Goal: Information Seeking & Learning: Learn about a topic

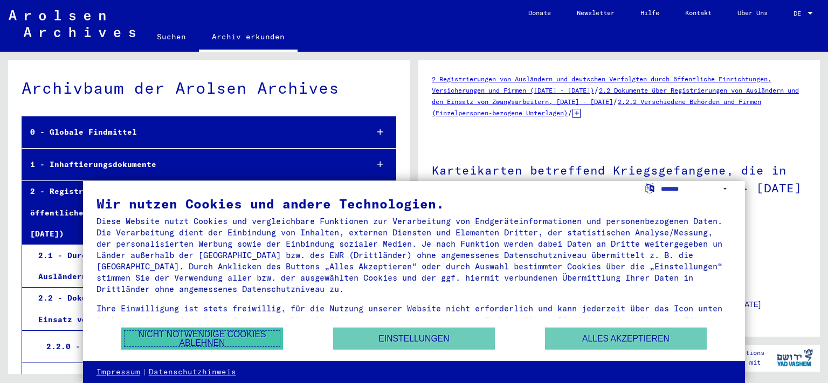
click at [202, 338] on button "Nicht notwendige Cookies ablehnen" at bounding box center [202, 339] width 162 height 22
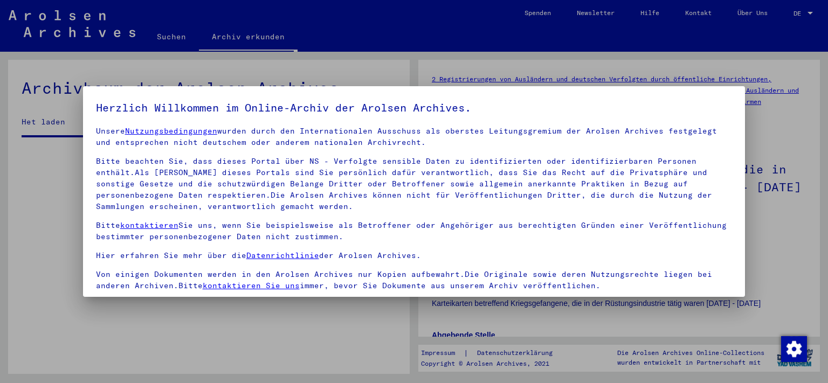
scroll to position [92, 0]
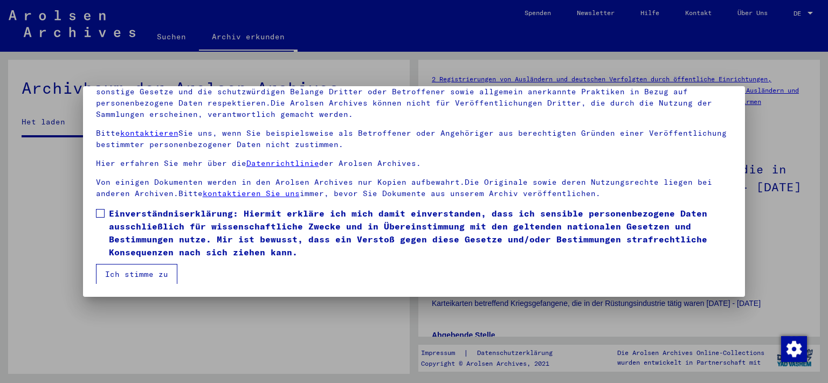
click at [96, 212] on span at bounding box center [100, 213] width 9 height 9
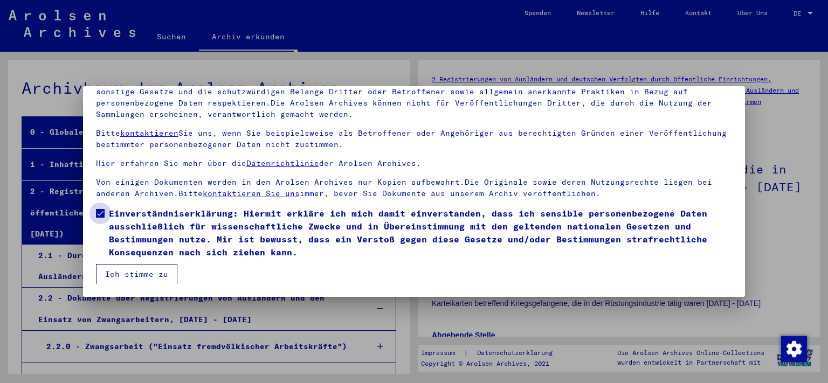
click at [100, 210] on span at bounding box center [100, 213] width 9 height 9
click at [101, 215] on span at bounding box center [100, 213] width 9 height 9
click at [148, 277] on button "Ich stimme zu" at bounding box center [136, 274] width 81 height 20
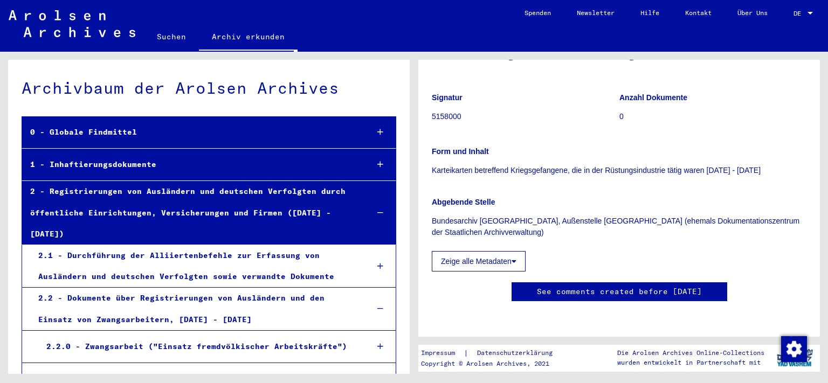
scroll to position [238, 0]
click at [517, 258] on icon at bounding box center [514, 262] width 5 height 8
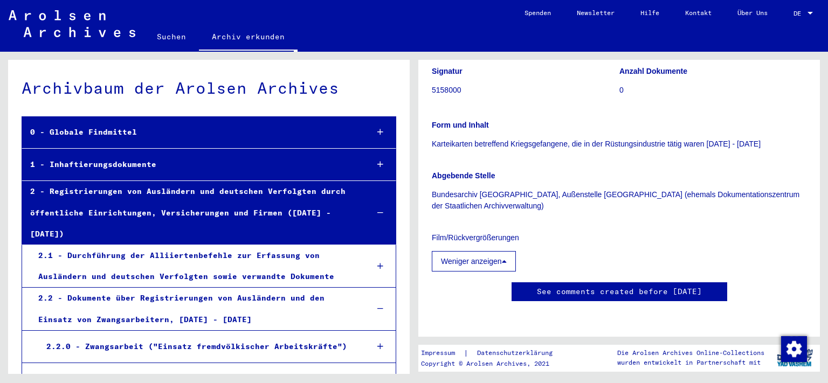
click at [507, 258] on icon at bounding box center [504, 262] width 5 height 8
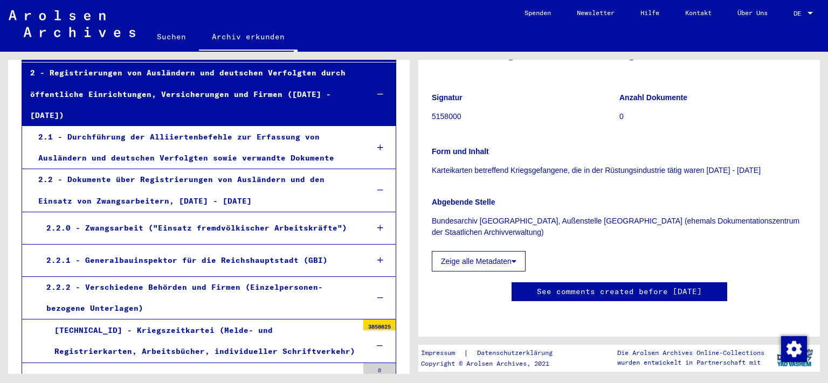
scroll to position [178, 0]
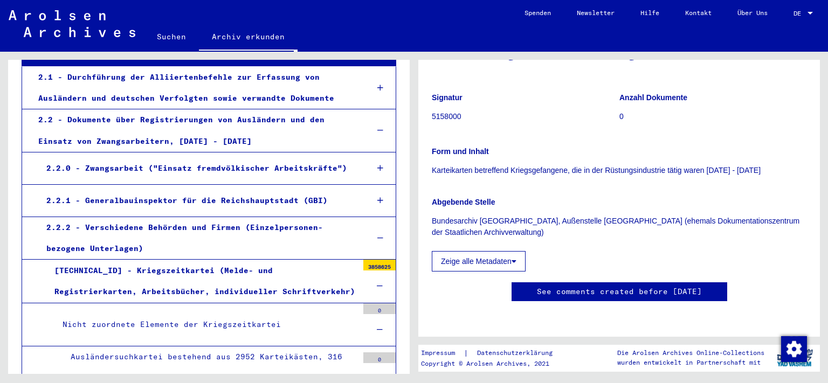
click at [377, 164] on icon at bounding box center [380, 168] width 6 height 8
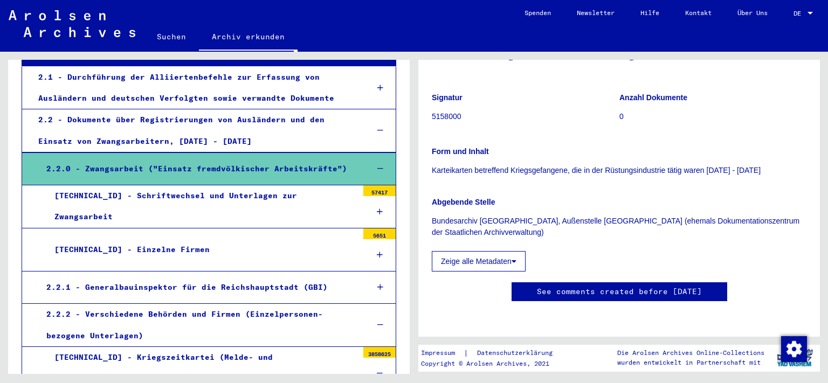
click at [374, 239] on div at bounding box center [379, 255] width 32 height 32
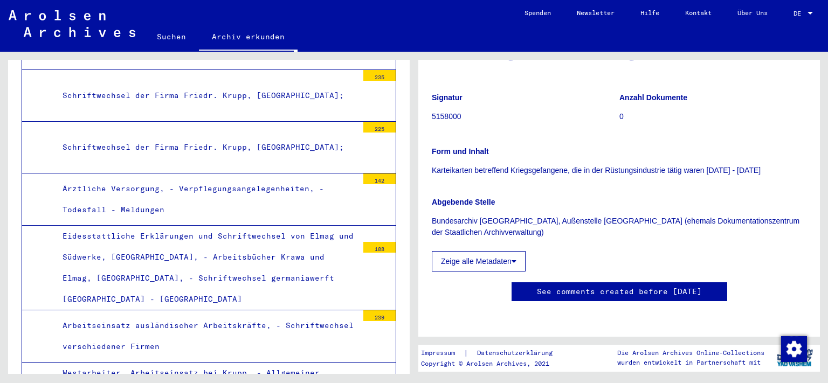
scroll to position [952, 0]
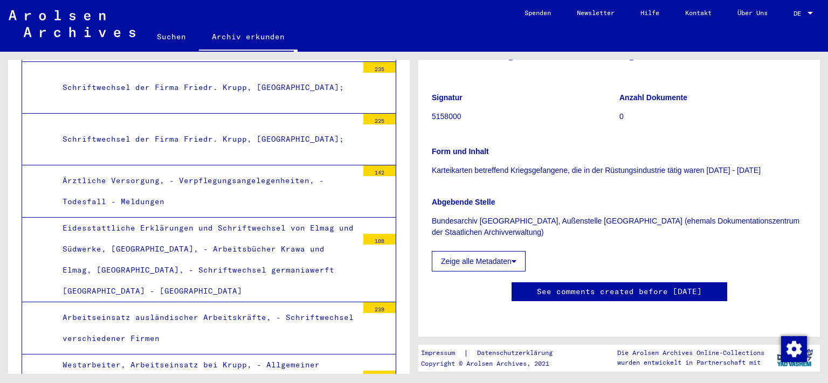
click at [369, 302] on div "239" at bounding box center [379, 307] width 32 height 11
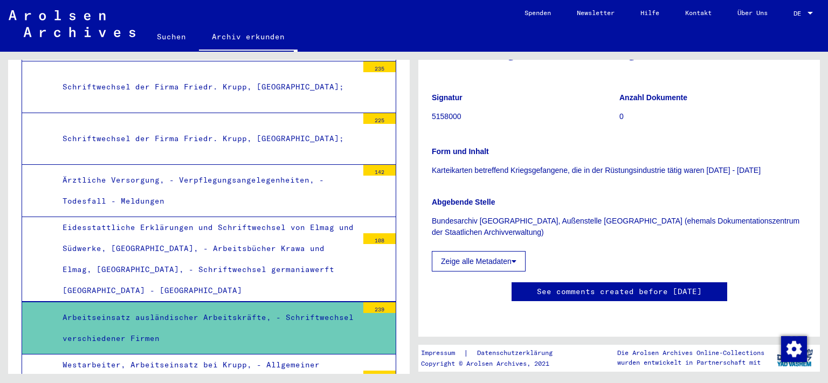
scroll to position [952, 0]
click at [369, 303] on div "239" at bounding box center [379, 308] width 32 height 11
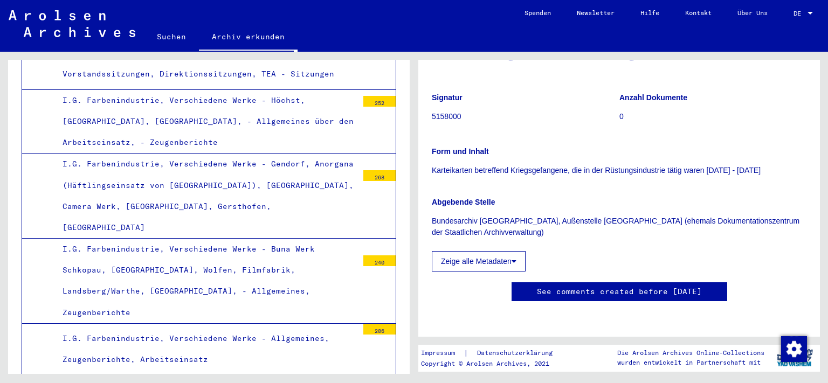
scroll to position [1607, 0]
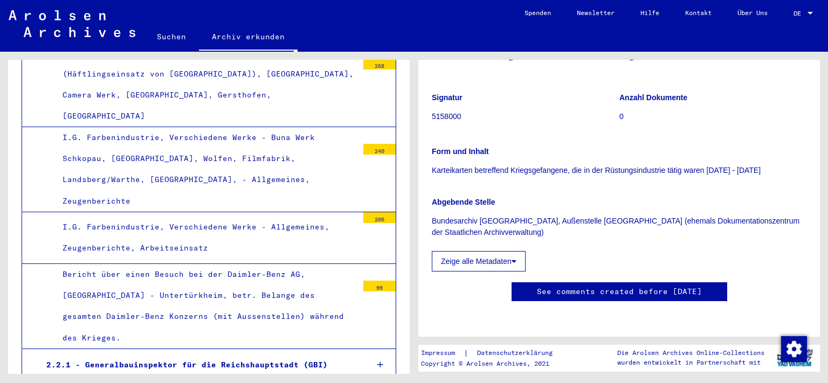
scroll to position [1725, 0]
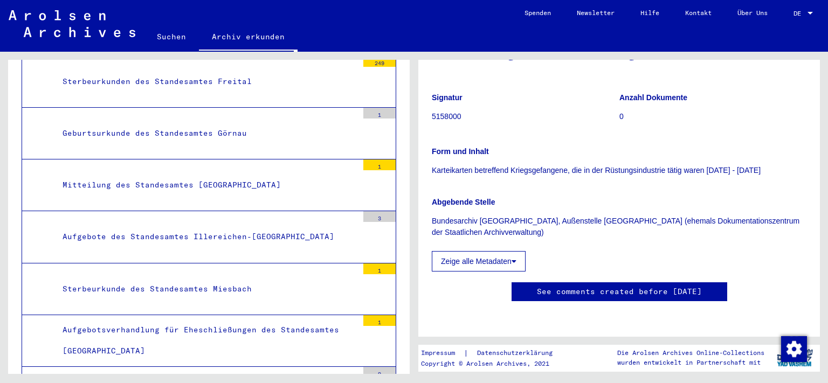
scroll to position [2499, 0]
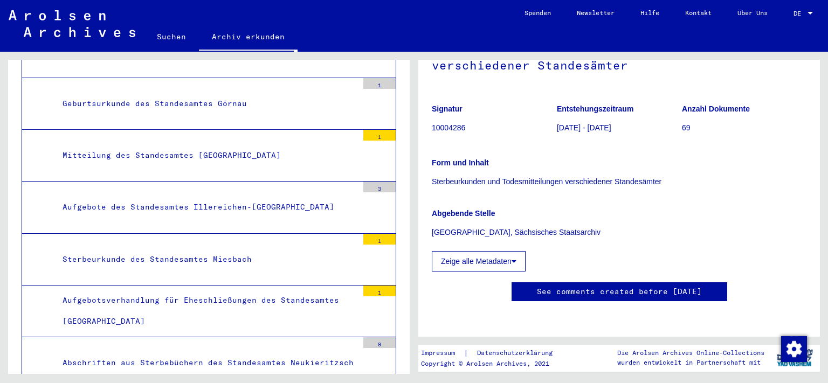
scroll to position [165, 0]
click at [517, 258] on icon at bounding box center [514, 262] width 5 height 8
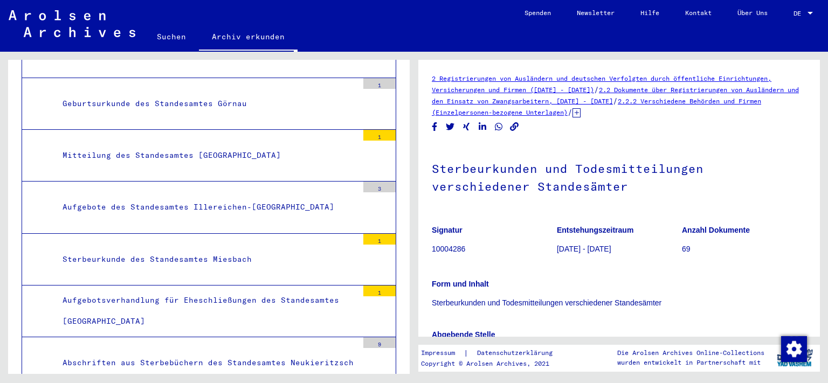
scroll to position [0, 0]
click at [581, 113] on icon at bounding box center [577, 113] width 8 height 9
click at [690, 113] on link "[TECHNICAL_ID] Personenstandsurkunden Westzone allgemein" at bounding box center [678, 113] width 211 height 8
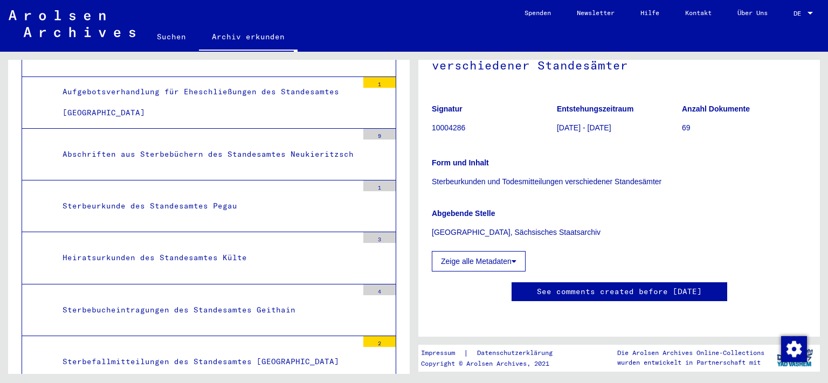
scroll to position [2737, 0]
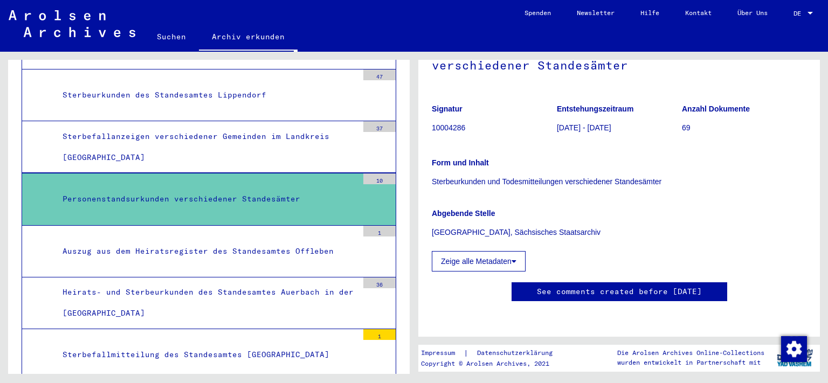
scroll to position [3093, 0]
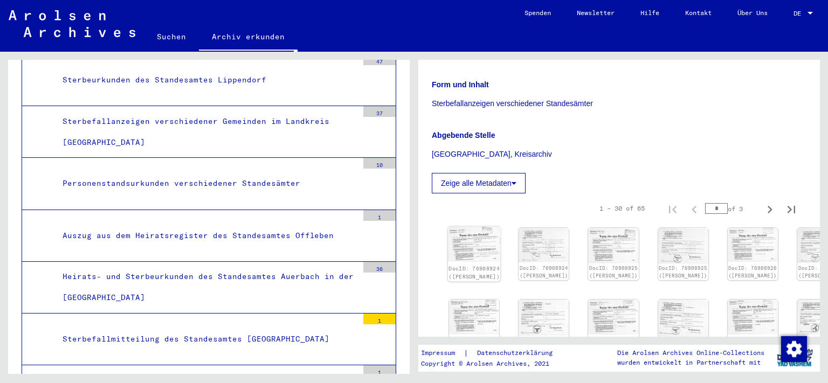
scroll to position [238, 0]
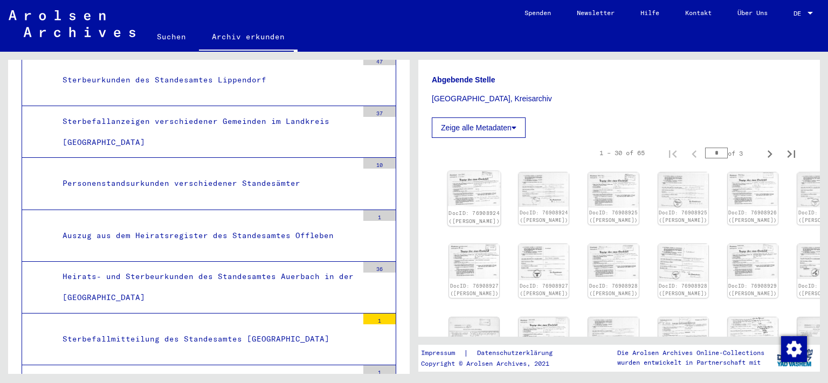
click at [464, 187] on img at bounding box center [474, 189] width 53 height 36
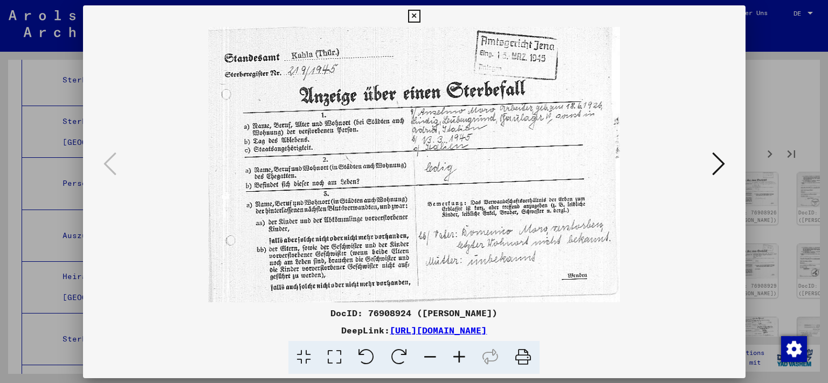
scroll to position [3093, 0]
click at [338, 359] on icon at bounding box center [334, 357] width 31 height 33
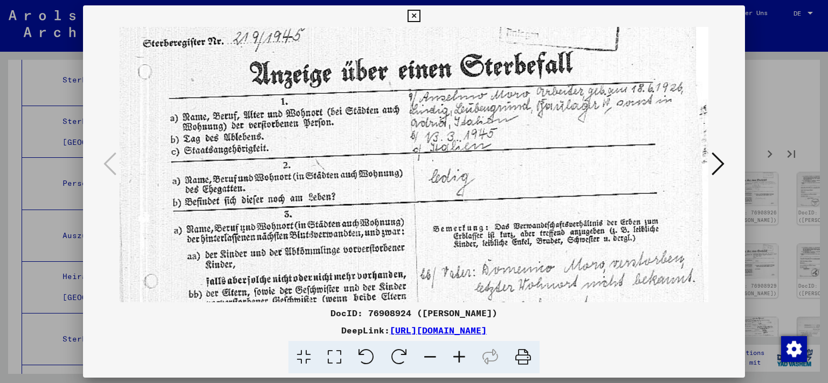
drag, startPoint x: 332, startPoint y: 206, endPoint x: 329, endPoint y: 153, distance: 52.9
click at [329, 153] on img at bounding box center [414, 172] width 589 height 395
click at [723, 167] on icon at bounding box center [718, 164] width 13 height 26
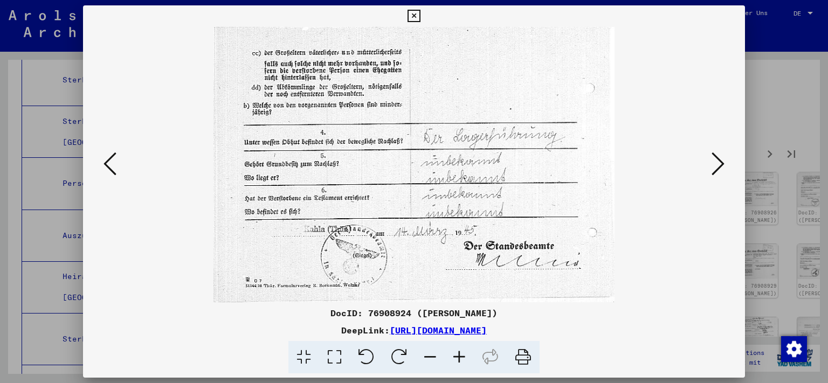
click at [723, 167] on icon at bounding box center [718, 164] width 13 height 26
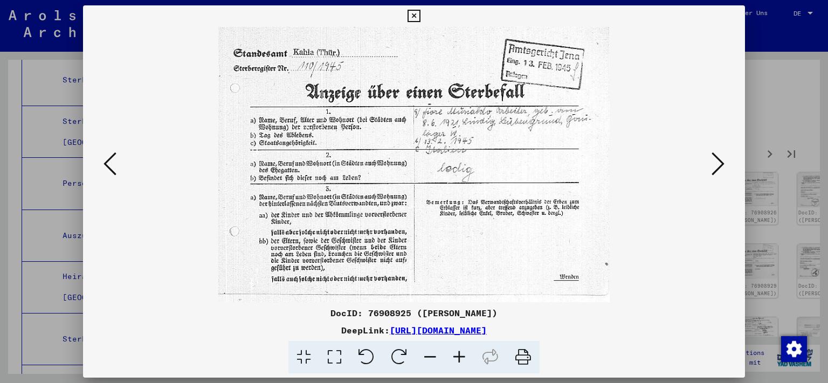
click at [721, 168] on icon at bounding box center [718, 164] width 13 height 26
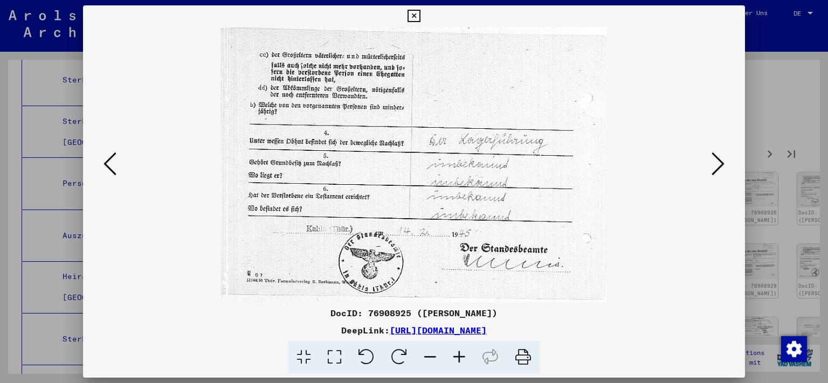
click at [721, 169] on icon at bounding box center [718, 164] width 13 height 26
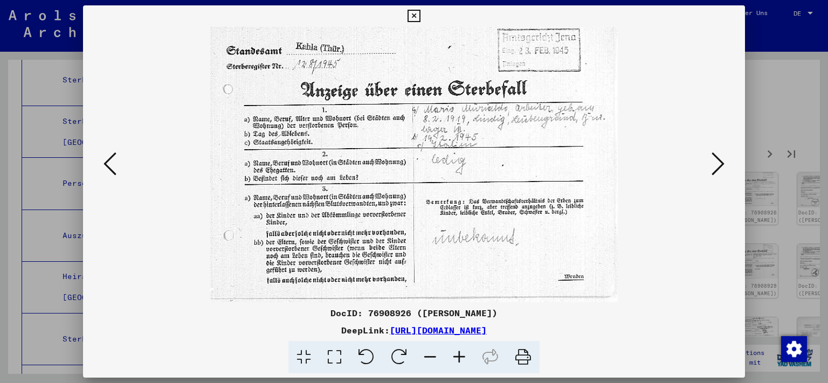
click at [720, 169] on icon at bounding box center [718, 164] width 13 height 26
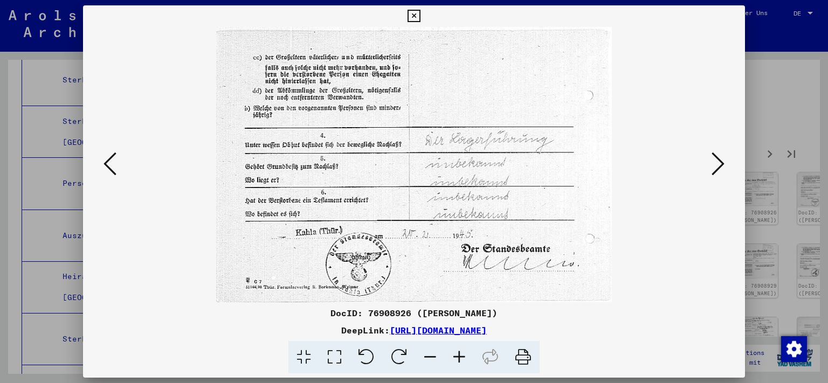
click at [720, 169] on icon at bounding box center [718, 164] width 13 height 26
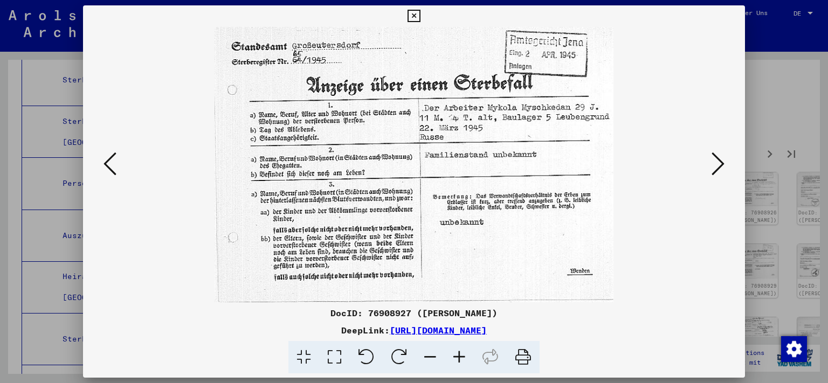
click at [720, 169] on icon at bounding box center [718, 164] width 13 height 26
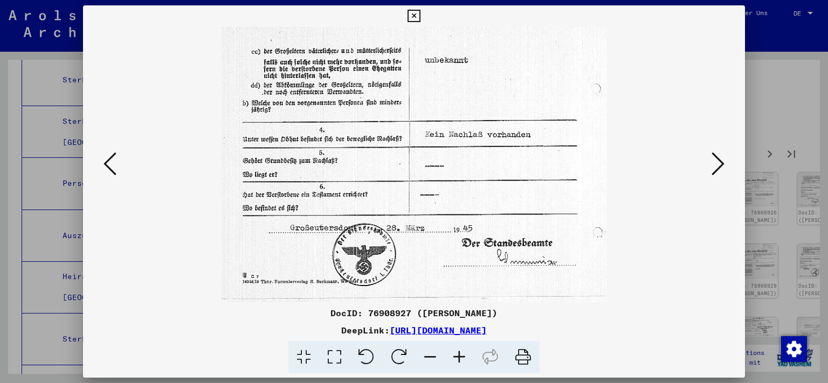
click at [720, 169] on icon at bounding box center [718, 164] width 13 height 26
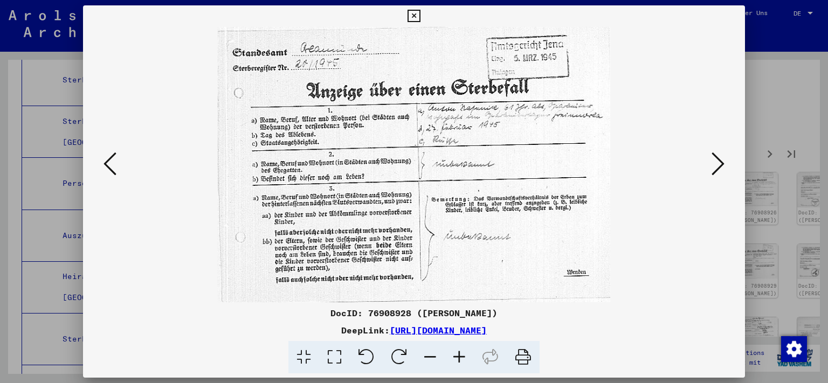
click at [720, 169] on icon at bounding box center [718, 164] width 13 height 26
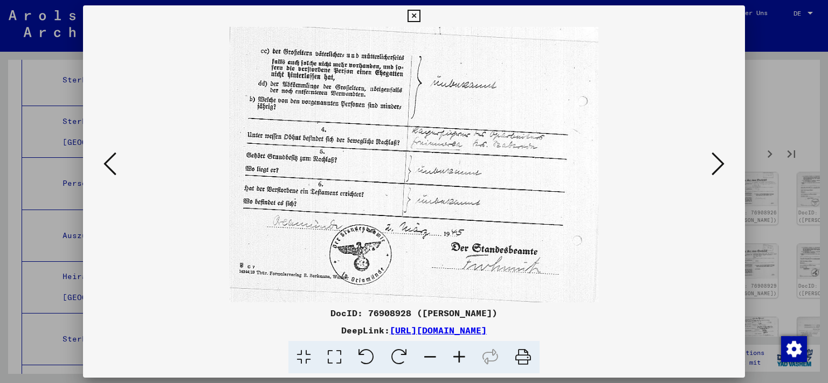
click at [720, 169] on icon at bounding box center [718, 164] width 13 height 26
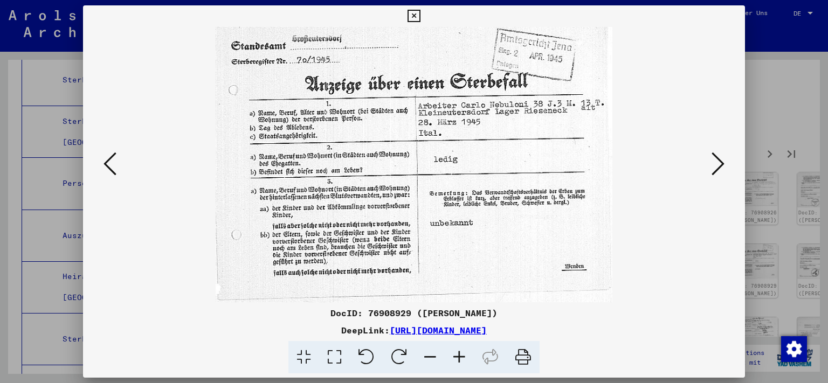
click at [720, 169] on icon at bounding box center [718, 164] width 13 height 26
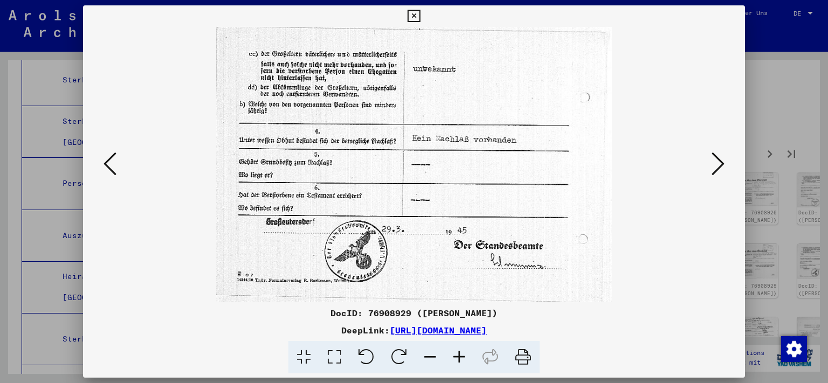
click at [720, 169] on icon at bounding box center [718, 164] width 13 height 26
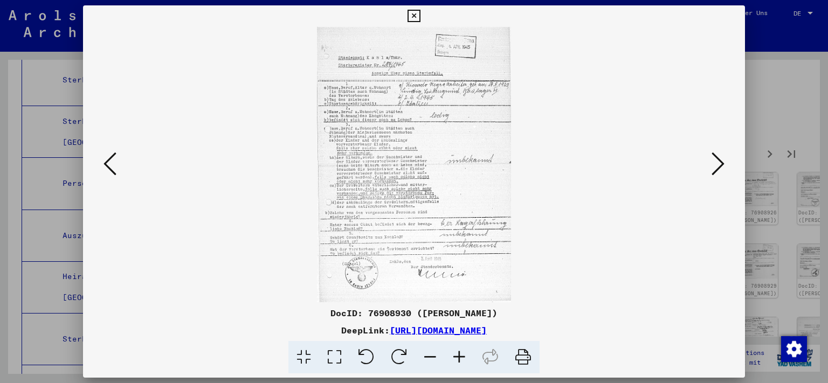
click at [720, 169] on icon at bounding box center [718, 164] width 13 height 26
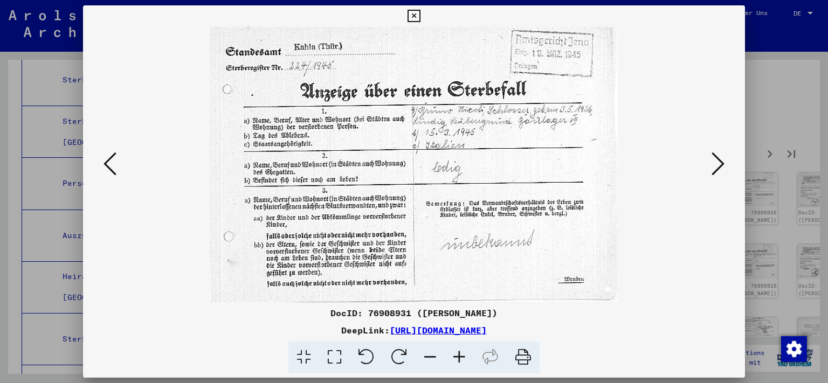
click at [420, 14] on icon at bounding box center [414, 16] width 12 height 13
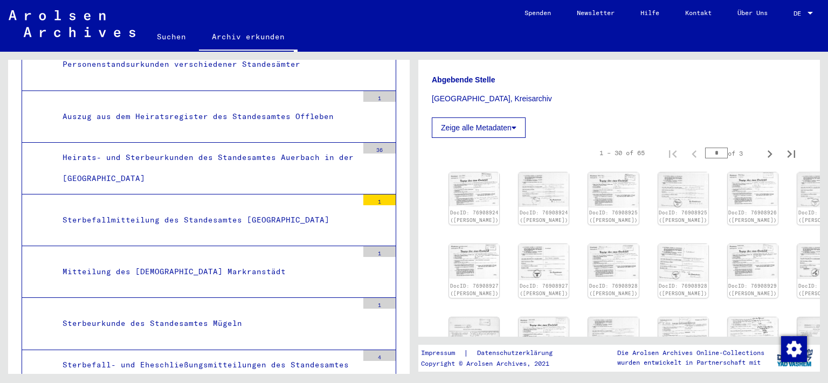
scroll to position [3272, 0]
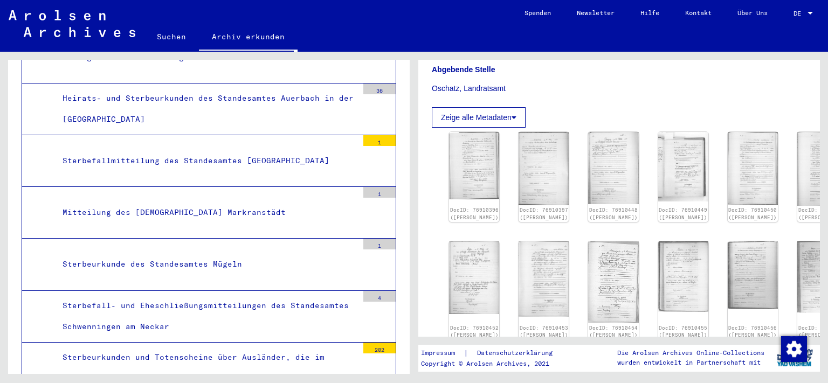
scroll to position [238, 0]
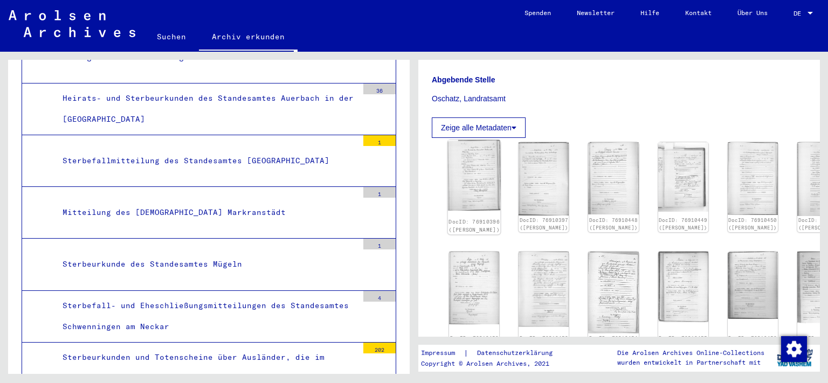
click at [465, 168] on img at bounding box center [474, 175] width 53 height 71
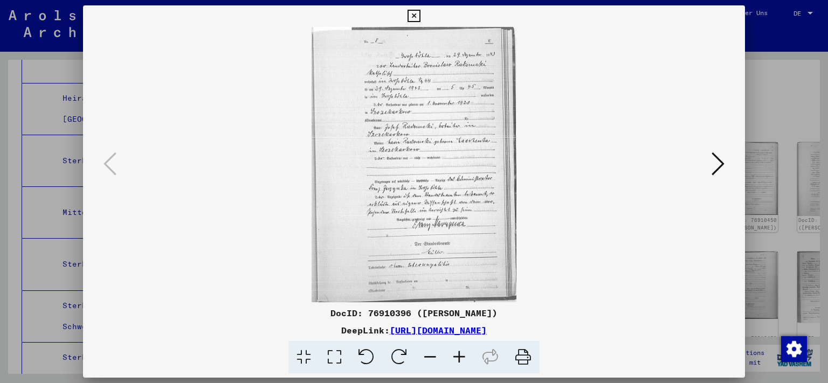
click at [338, 356] on icon at bounding box center [334, 357] width 31 height 33
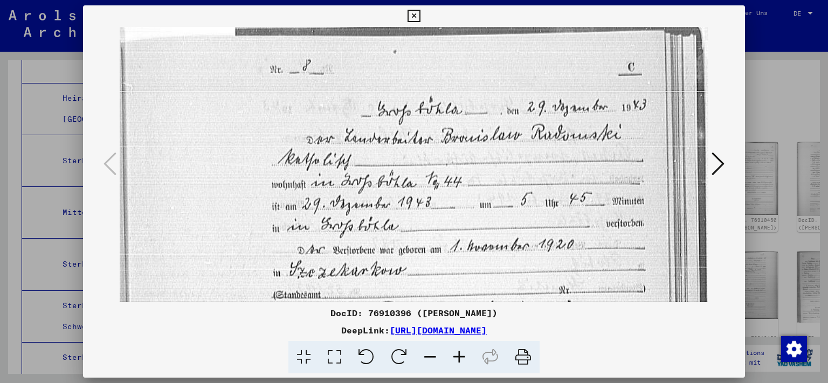
click at [723, 168] on icon at bounding box center [718, 164] width 13 height 26
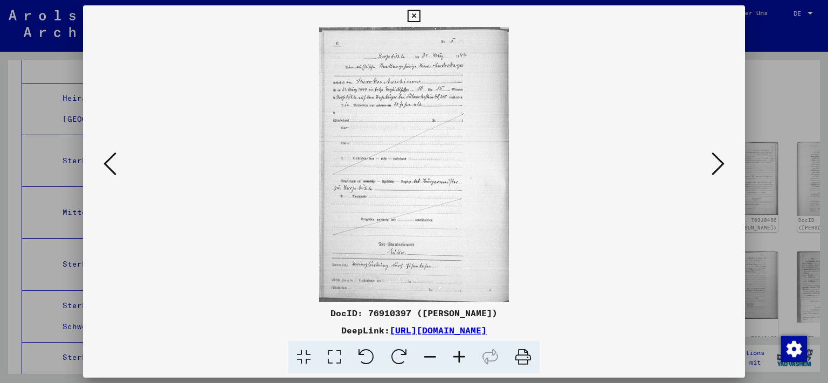
click at [336, 355] on icon at bounding box center [334, 357] width 31 height 33
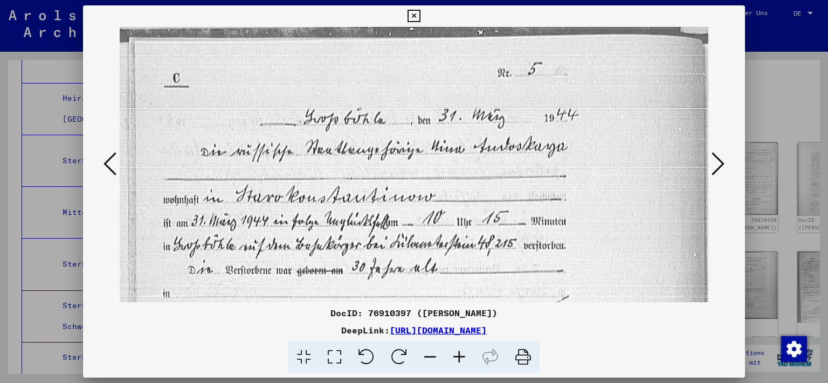
click at [719, 173] on icon at bounding box center [718, 164] width 13 height 26
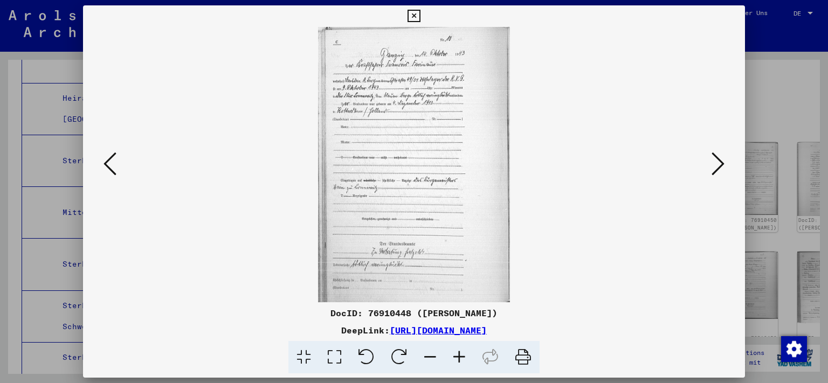
click at [719, 173] on icon at bounding box center [718, 164] width 13 height 26
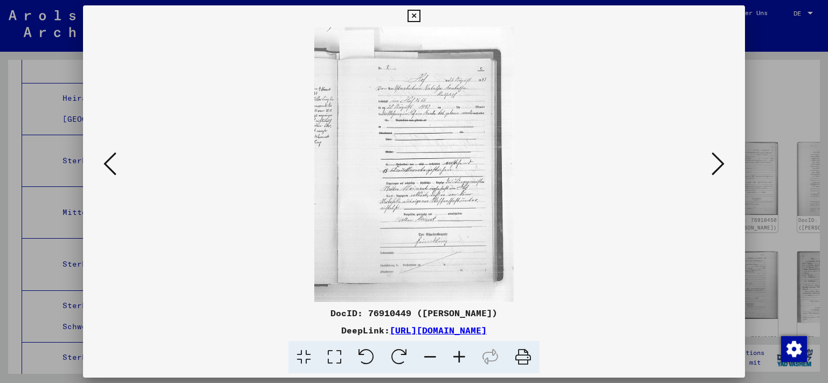
click at [719, 173] on icon at bounding box center [718, 164] width 13 height 26
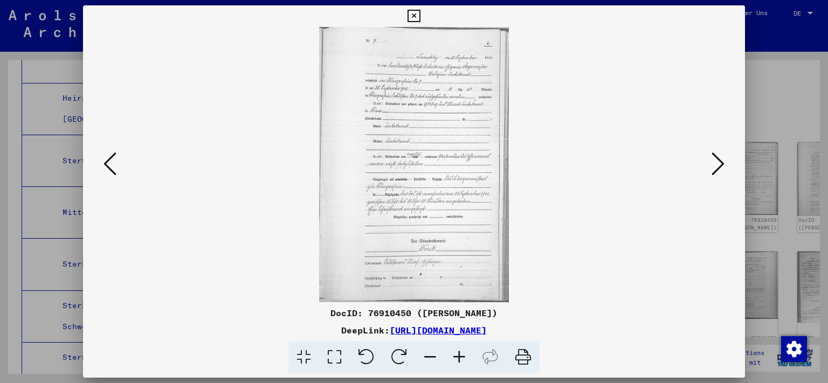
click at [719, 173] on icon at bounding box center [718, 164] width 13 height 26
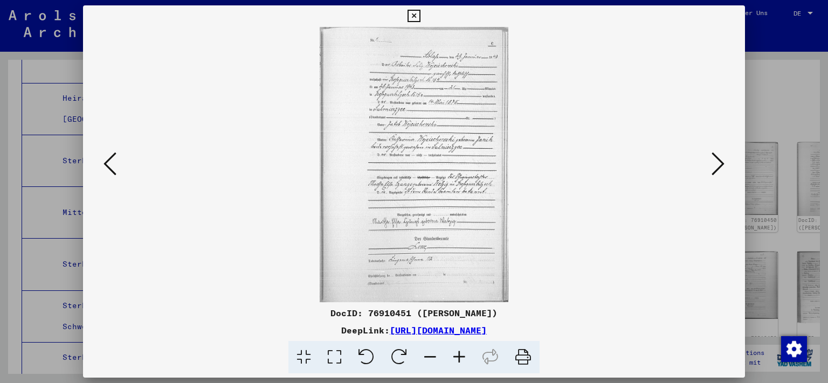
click at [719, 173] on icon at bounding box center [718, 164] width 13 height 26
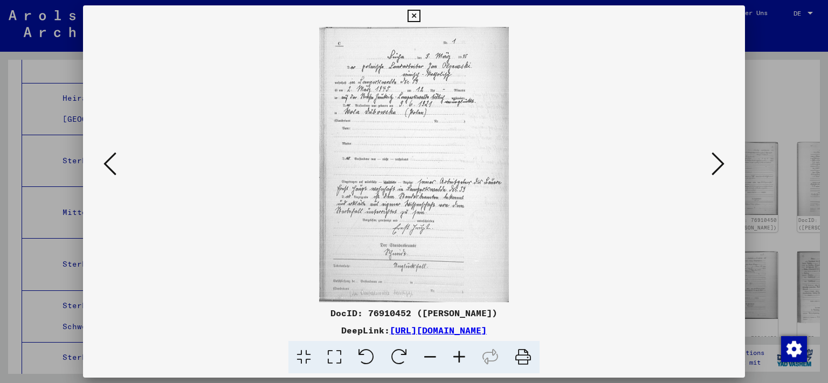
click at [719, 173] on icon at bounding box center [718, 164] width 13 height 26
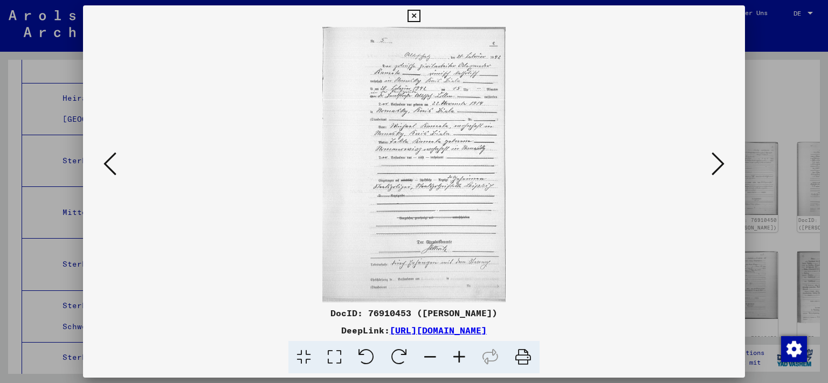
click at [719, 173] on icon at bounding box center [718, 164] width 13 height 26
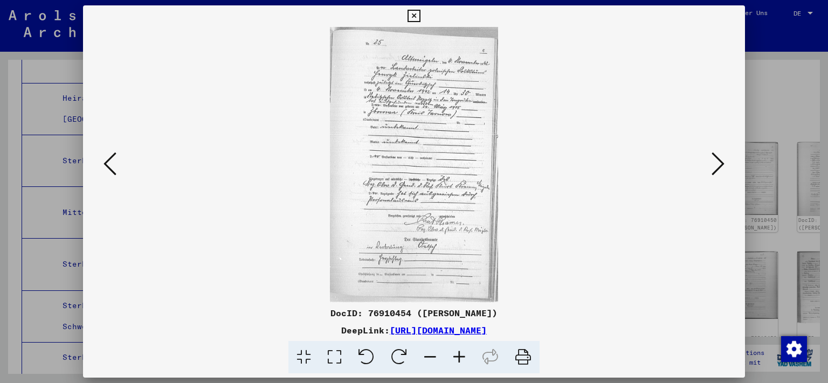
click at [719, 173] on icon at bounding box center [718, 164] width 13 height 26
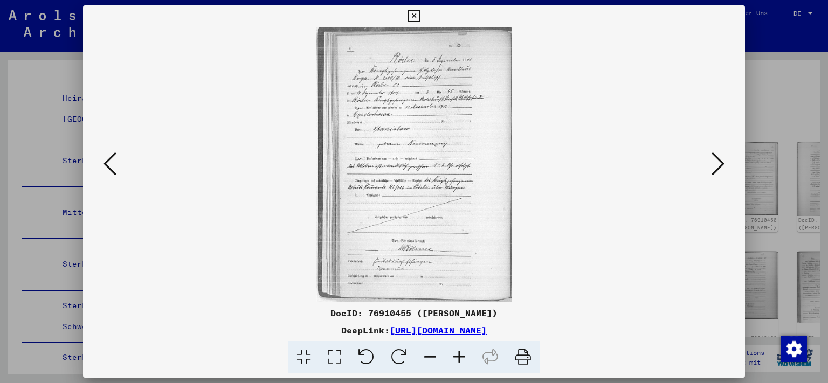
click at [719, 173] on icon at bounding box center [718, 164] width 13 height 26
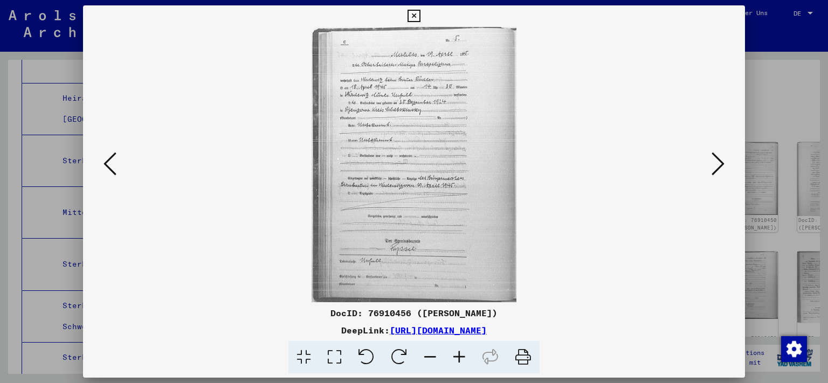
click at [719, 173] on icon at bounding box center [718, 164] width 13 height 26
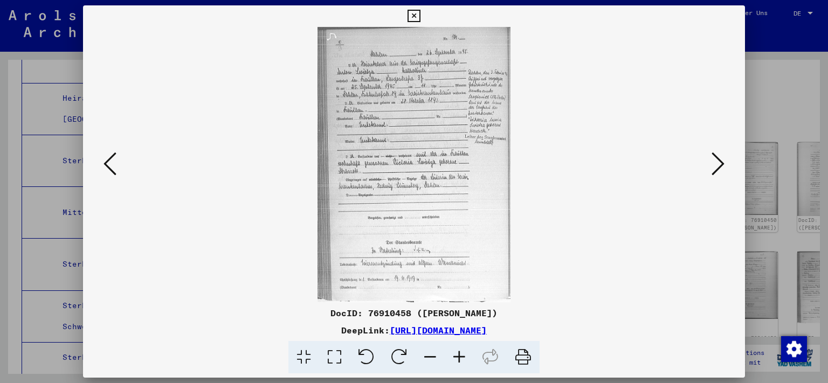
click at [719, 173] on icon at bounding box center [718, 164] width 13 height 26
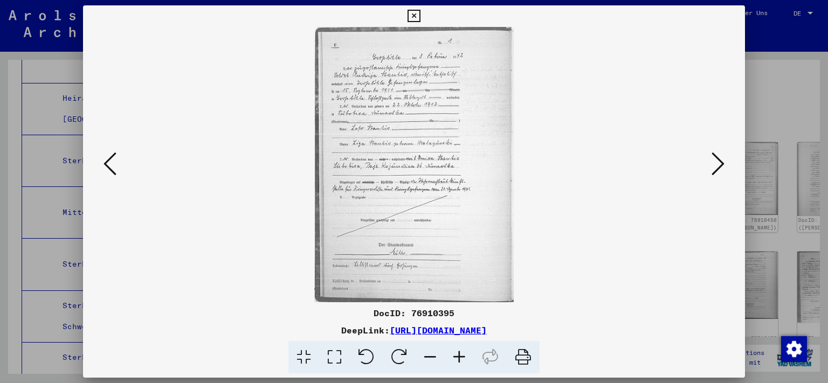
click at [719, 173] on icon at bounding box center [718, 164] width 13 height 26
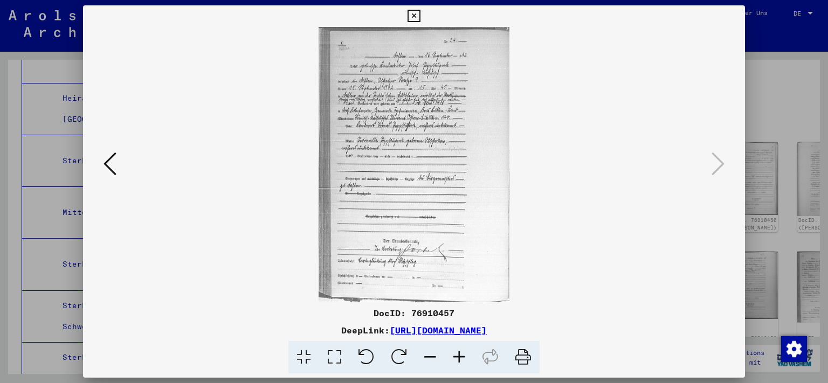
click at [420, 11] on icon at bounding box center [414, 16] width 12 height 13
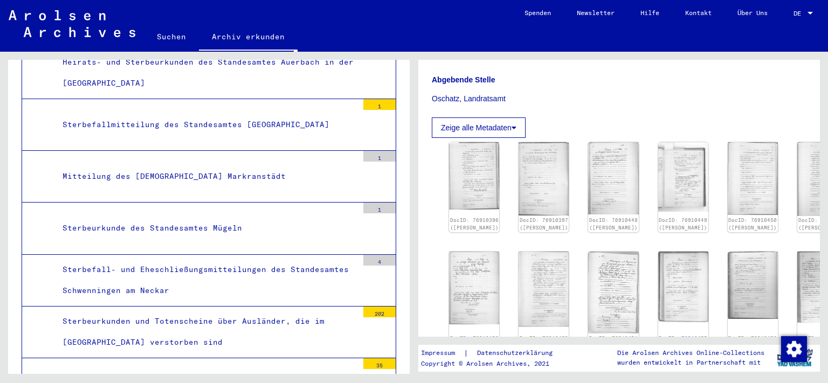
scroll to position [3331, 0]
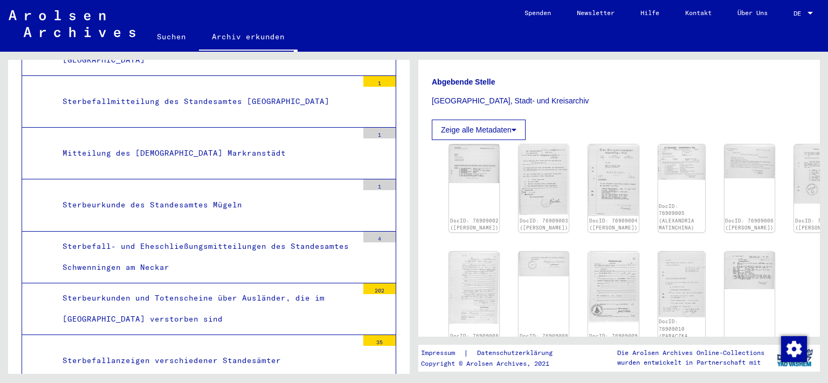
scroll to position [238, 0]
click at [462, 153] on img at bounding box center [474, 160] width 53 height 40
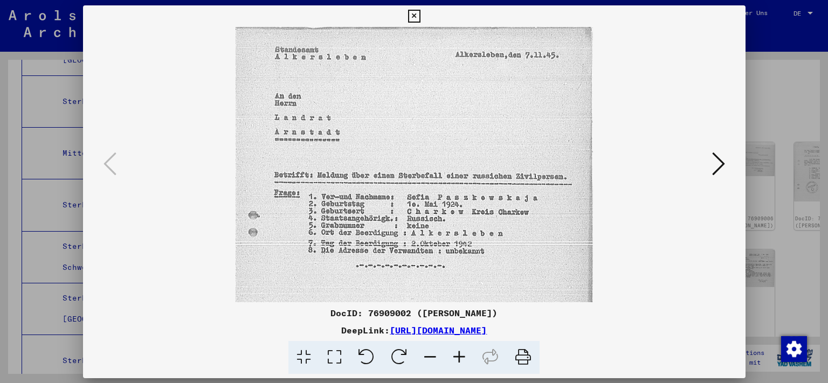
scroll to position [3331, 0]
click at [336, 357] on icon at bounding box center [334, 357] width 31 height 33
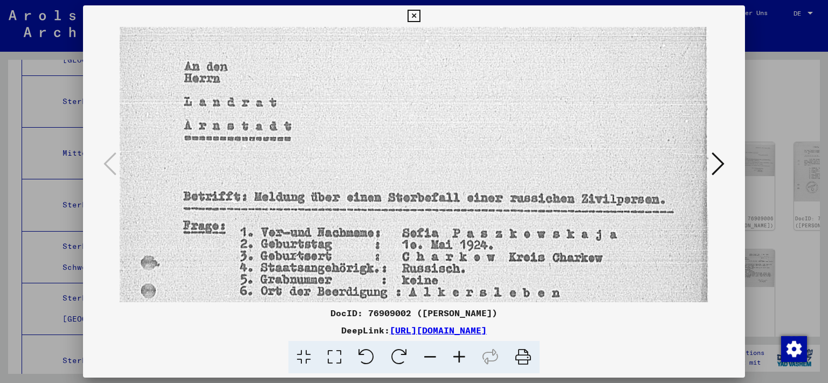
scroll to position [77, 0]
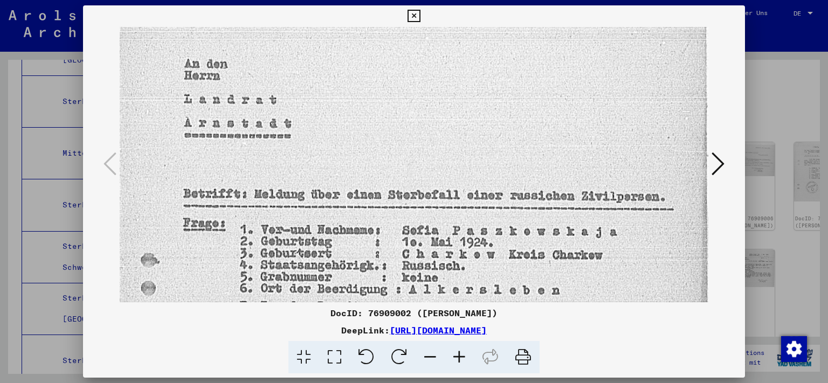
drag, startPoint x: 402, startPoint y: 187, endPoint x: 396, endPoint y: 111, distance: 76.3
click at [396, 111] on img at bounding box center [414, 177] width 589 height 454
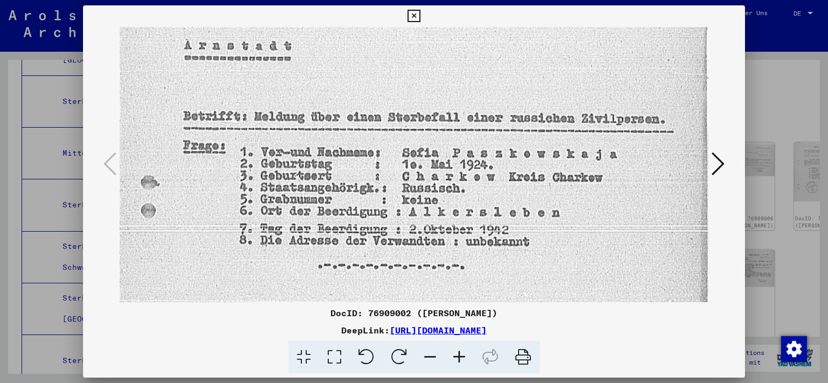
scroll to position [155, 0]
drag, startPoint x: 393, startPoint y: 174, endPoint x: 394, endPoint y: 96, distance: 77.7
click at [394, 96] on img at bounding box center [414, 99] width 589 height 454
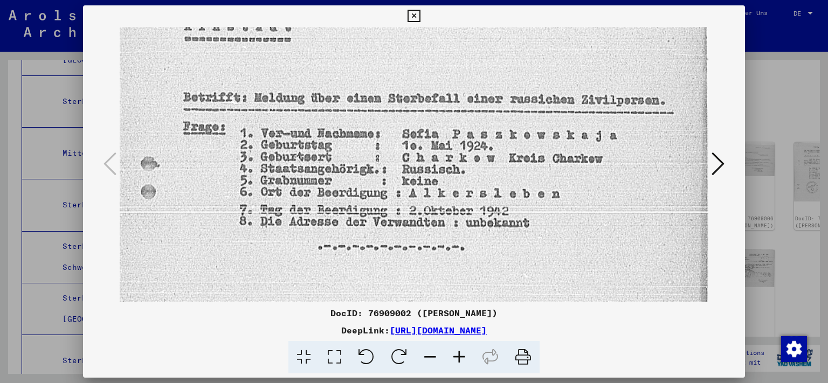
scroll to position [182, 0]
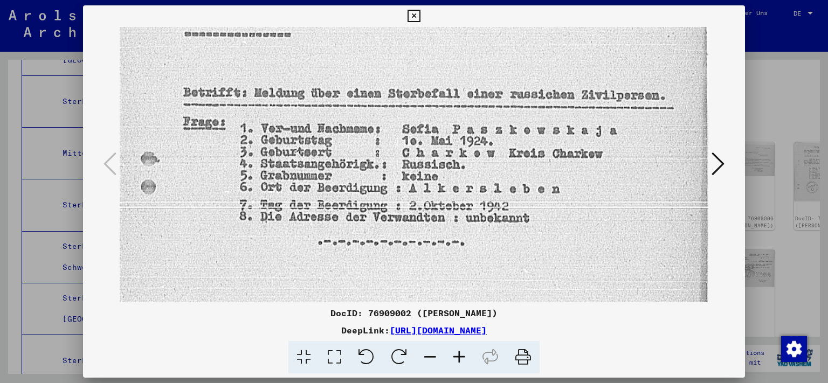
drag, startPoint x: 501, startPoint y: 256, endPoint x: 502, endPoint y: 171, distance: 84.7
click at [502, 171] on img at bounding box center [414, 75] width 589 height 454
click at [719, 171] on icon at bounding box center [718, 164] width 13 height 26
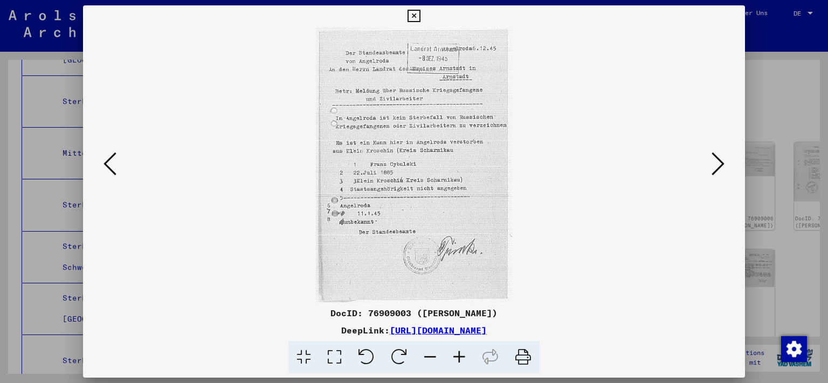
scroll to position [0, 0]
click at [335, 361] on icon at bounding box center [334, 357] width 31 height 33
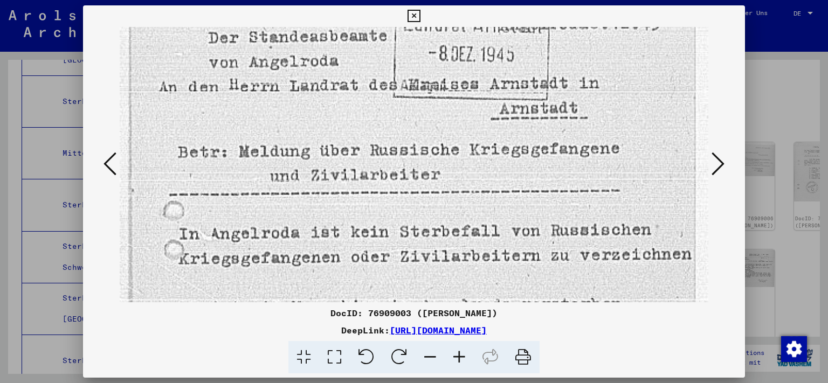
scroll to position [74, 0]
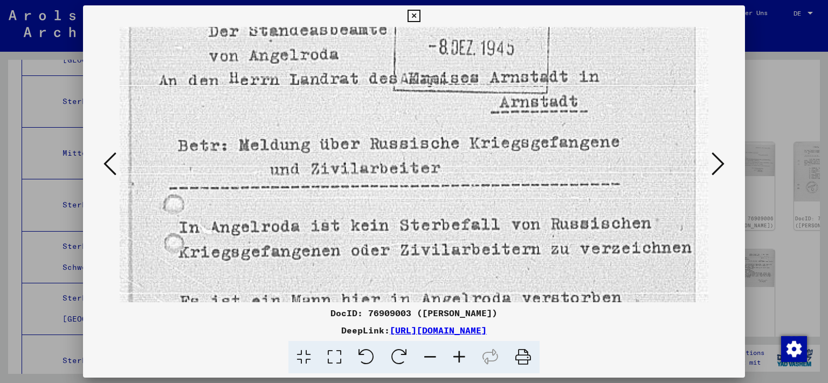
drag, startPoint x: 410, startPoint y: 189, endPoint x: 402, endPoint y: 115, distance: 73.8
click at [402, 116] on img at bounding box center [414, 367] width 589 height 828
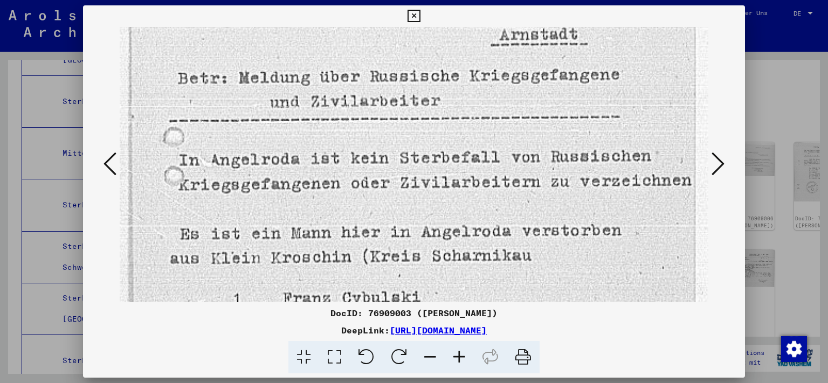
drag, startPoint x: 365, startPoint y: 202, endPoint x: 362, endPoint y: 135, distance: 66.9
click at [362, 135] on img at bounding box center [414, 299] width 589 height 828
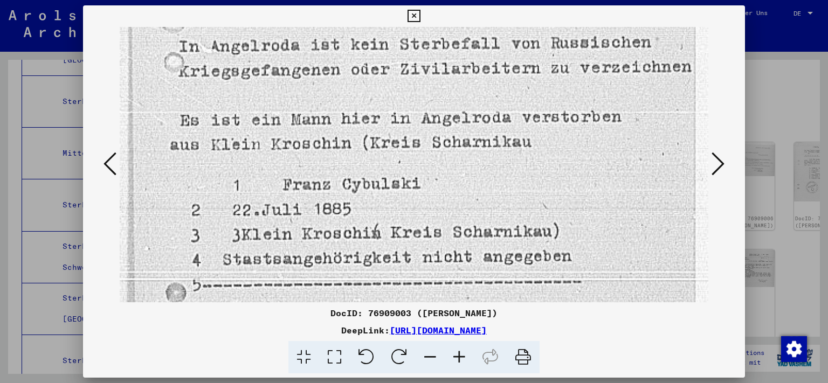
drag, startPoint x: 311, startPoint y: 270, endPoint x: 314, endPoint y: 157, distance: 112.2
click at [314, 157] on img at bounding box center [414, 185] width 589 height 828
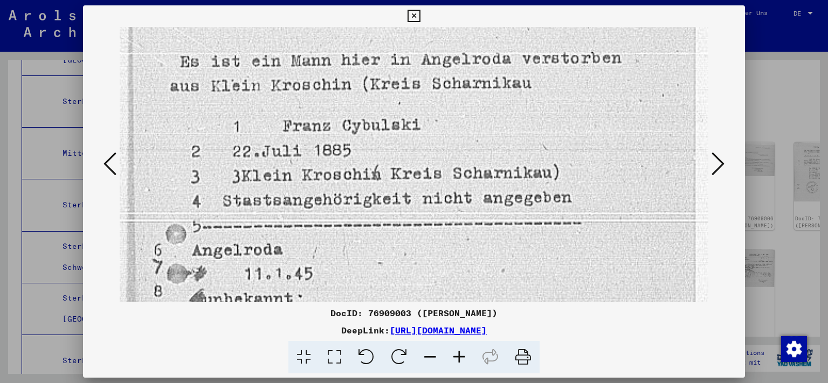
scroll to position [332, 0]
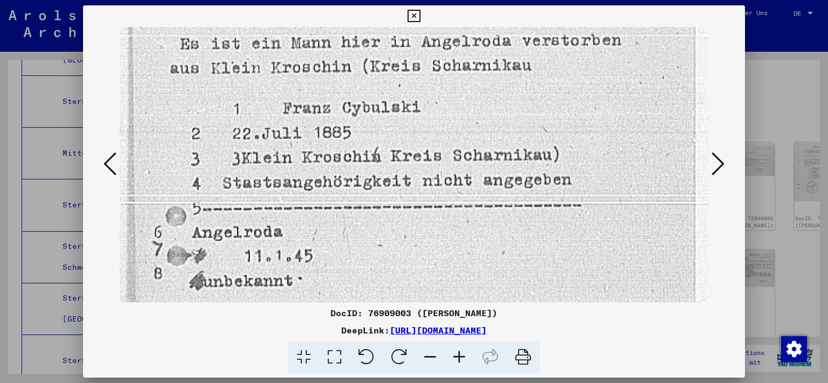
drag, startPoint x: 444, startPoint y: 198, endPoint x: 437, endPoint y: 123, distance: 75.3
click at [437, 123] on img at bounding box center [414, 109] width 589 height 828
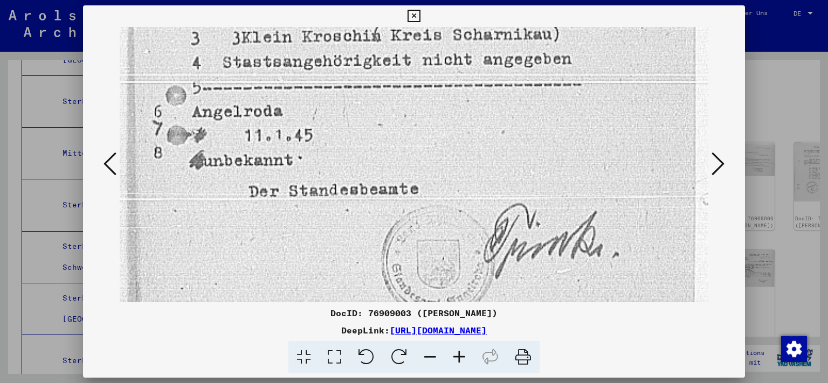
drag, startPoint x: 429, startPoint y: 251, endPoint x: 419, endPoint y: 127, distance: 125.0
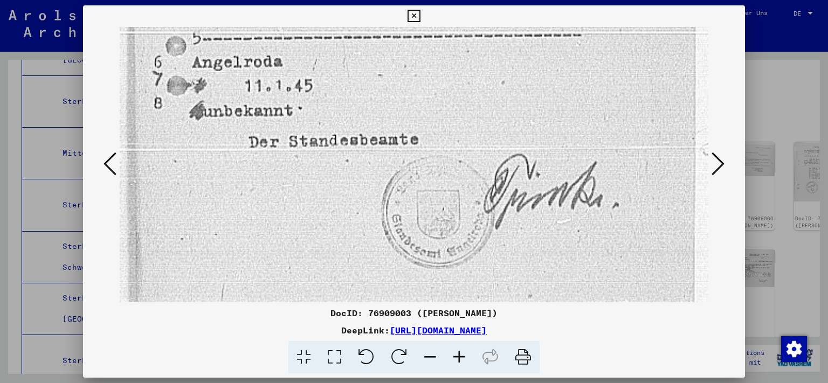
scroll to position [559, 0]
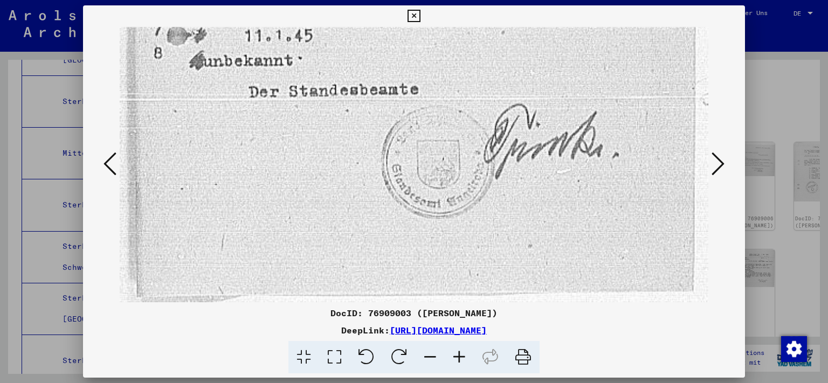
drag, startPoint x: 465, startPoint y: 247, endPoint x: 466, endPoint y: 92, distance: 155.3
click at [716, 171] on icon at bounding box center [718, 164] width 13 height 26
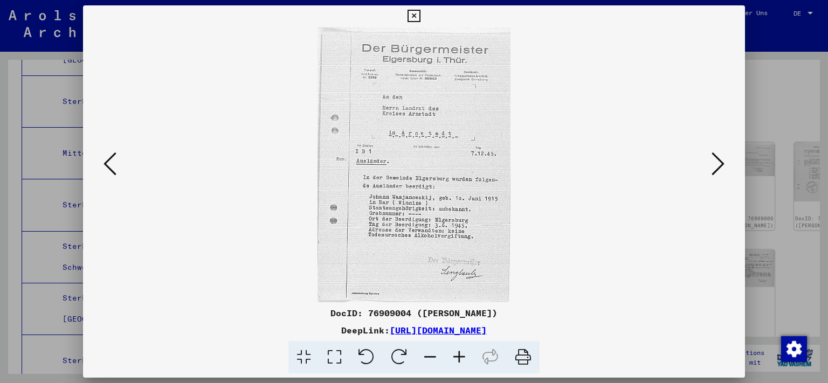
click at [476, 120] on img at bounding box center [414, 165] width 589 height 276
click at [333, 353] on icon at bounding box center [334, 357] width 31 height 33
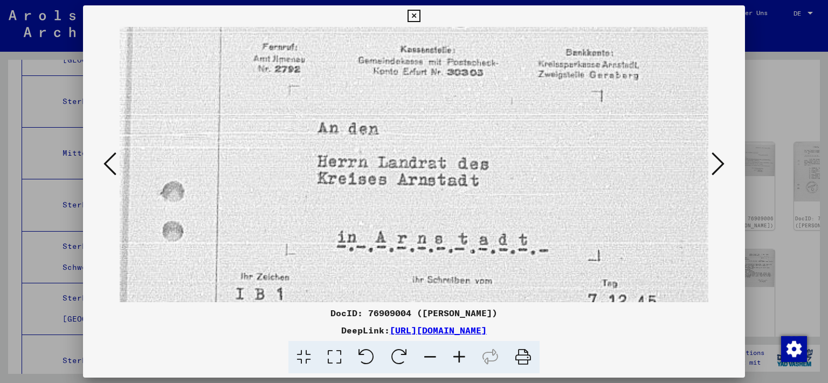
drag, startPoint x: 413, startPoint y: 234, endPoint x: 413, endPoint y: 122, distance: 112.2
click at [413, 122] on img at bounding box center [414, 335] width 589 height 841
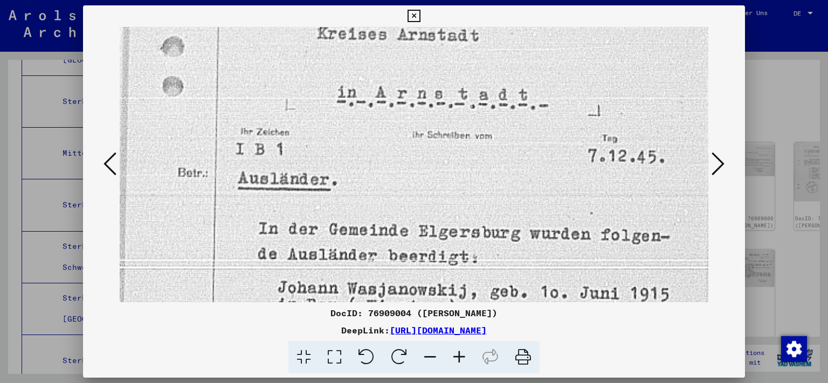
drag, startPoint x: 285, startPoint y: 235, endPoint x: 276, endPoint y: 91, distance: 144.3
click at [277, 91] on img at bounding box center [414, 190] width 589 height 841
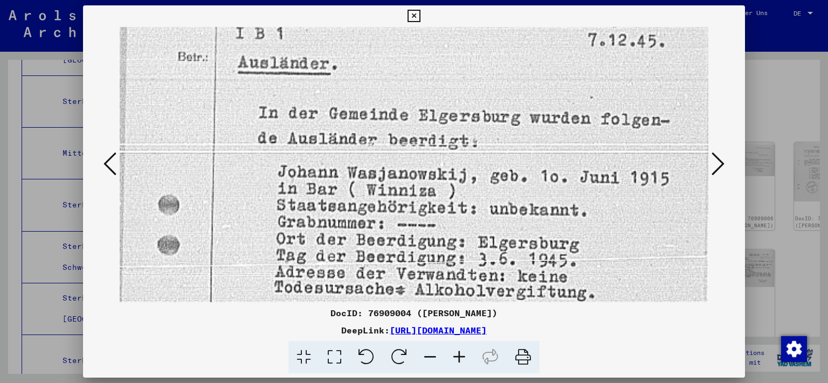
scroll to position [382, 0]
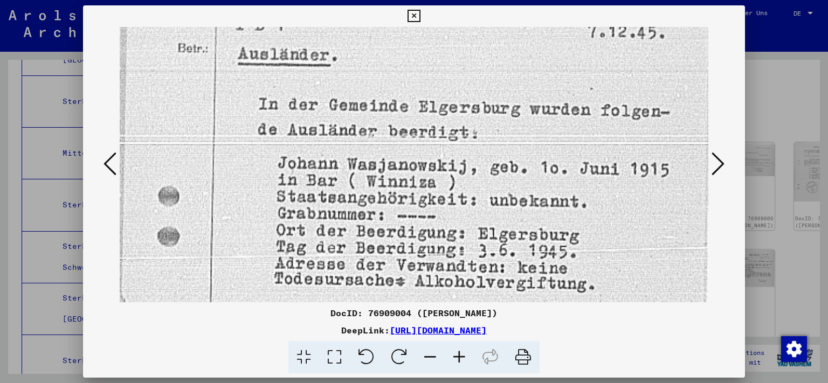
drag, startPoint x: 400, startPoint y: 193, endPoint x: 405, endPoint y: 70, distance: 123.0
click at [405, 70] on img at bounding box center [414, 65] width 589 height 841
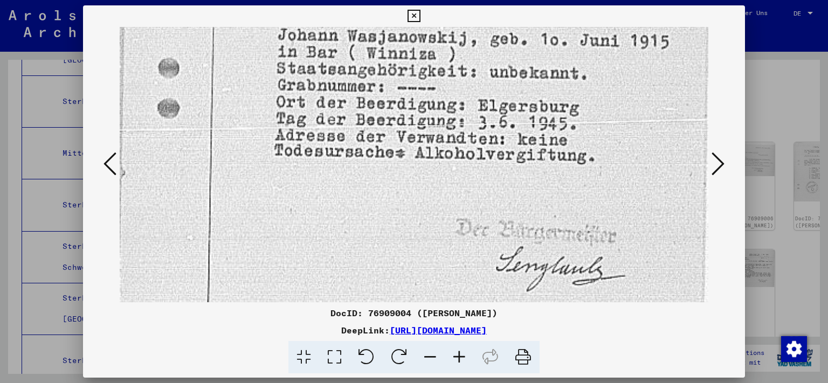
drag, startPoint x: 420, startPoint y: 227, endPoint x: 410, endPoint y: 105, distance: 122.8
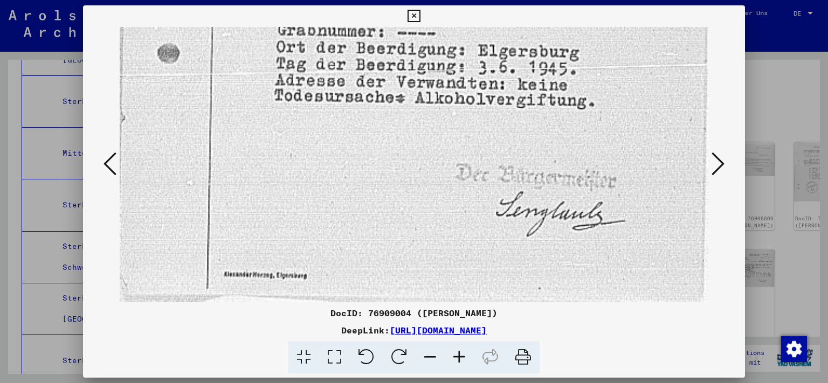
drag, startPoint x: 407, startPoint y: 206, endPoint x: 409, endPoint y: 123, distance: 82.5
click at [718, 170] on icon at bounding box center [718, 164] width 13 height 26
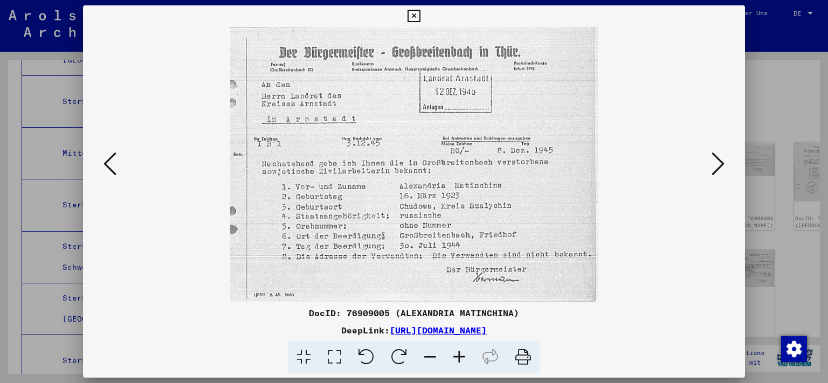
click at [718, 170] on icon at bounding box center [718, 164] width 13 height 26
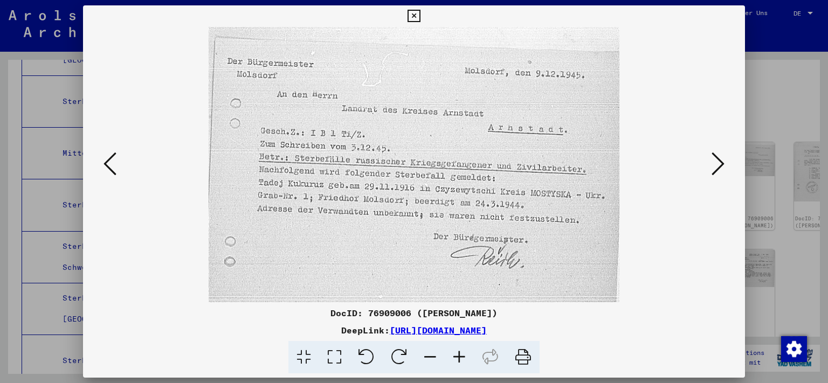
click at [718, 171] on icon at bounding box center [718, 164] width 13 height 26
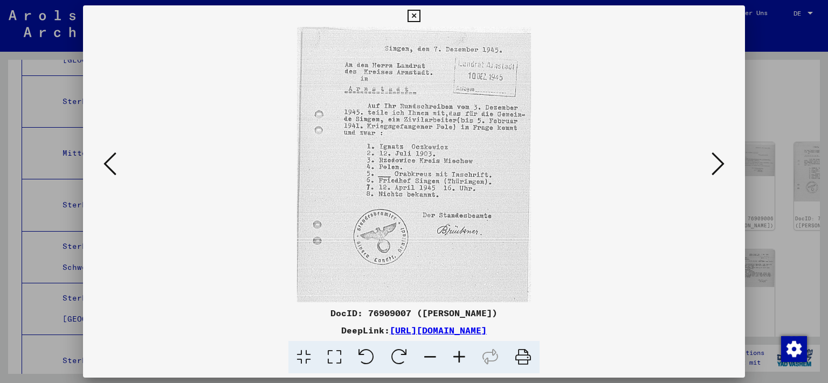
click at [718, 171] on icon at bounding box center [718, 164] width 13 height 26
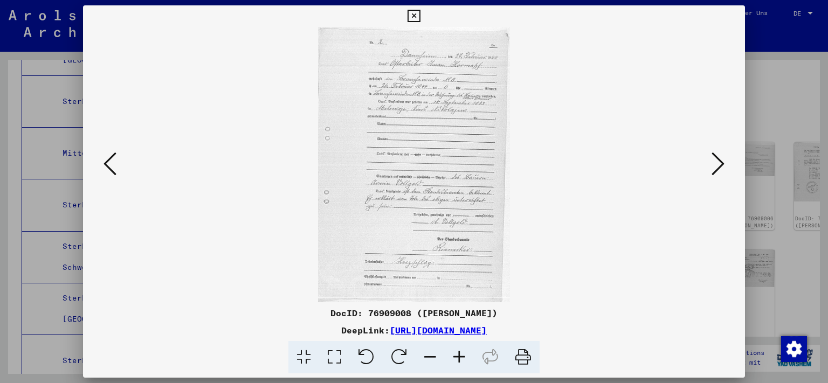
click at [718, 171] on icon at bounding box center [718, 164] width 13 height 26
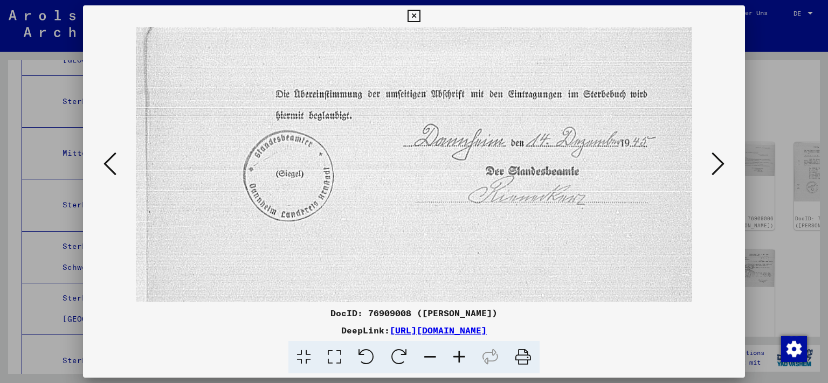
click at [420, 14] on icon at bounding box center [414, 16] width 12 height 13
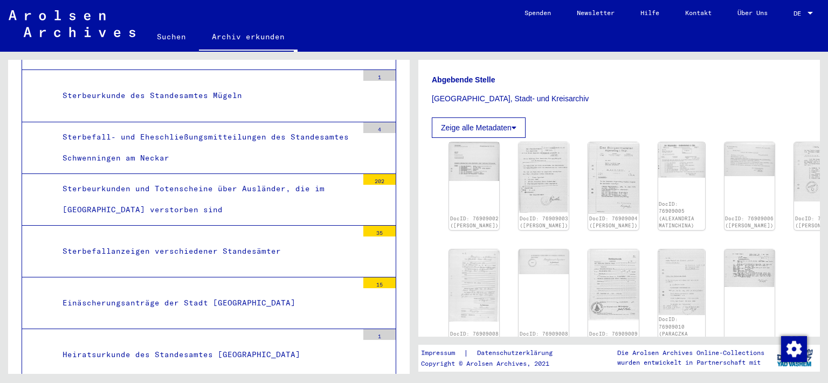
scroll to position [3450, 0]
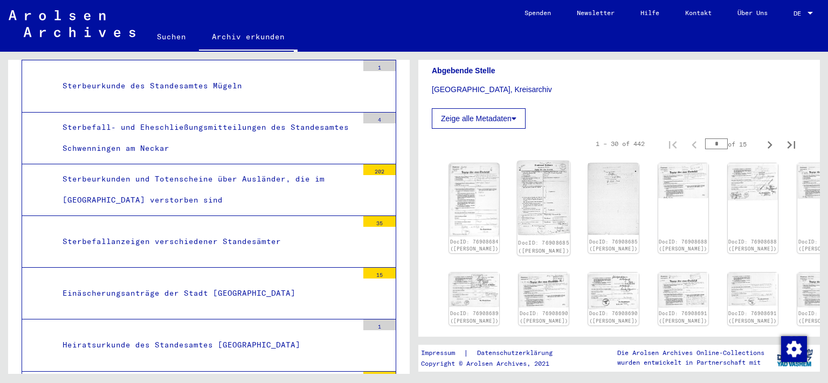
scroll to position [298, 0]
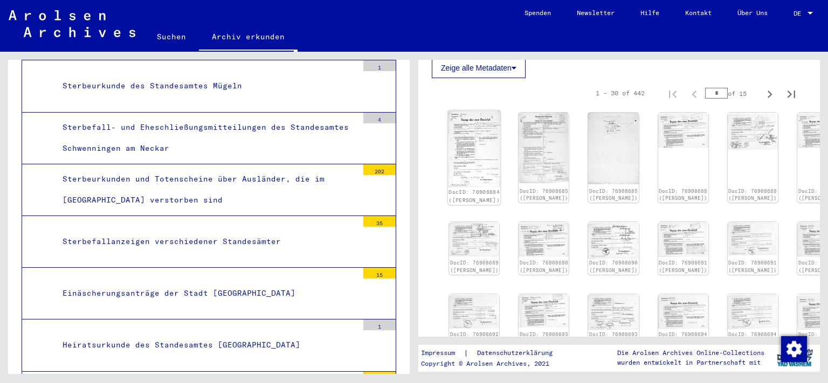
click at [478, 139] on img at bounding box center [474, 150] width 53 height 78
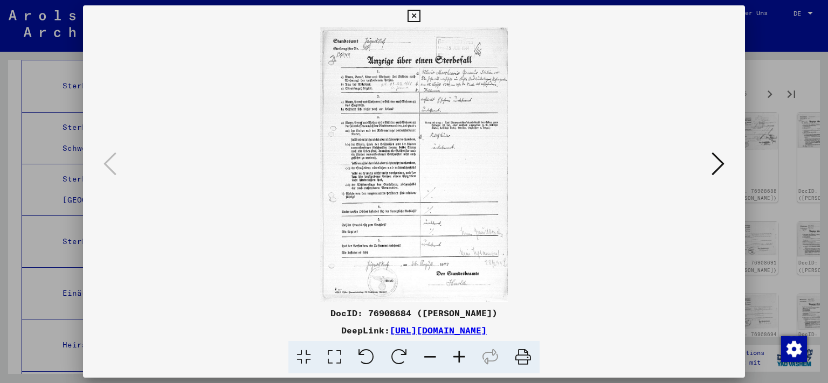
click at [370, 148] on img at bounding box center [414, 165] width 589 height 276
click at [335, 357] on icon at bounding box center [334, 357] width 31 height 33
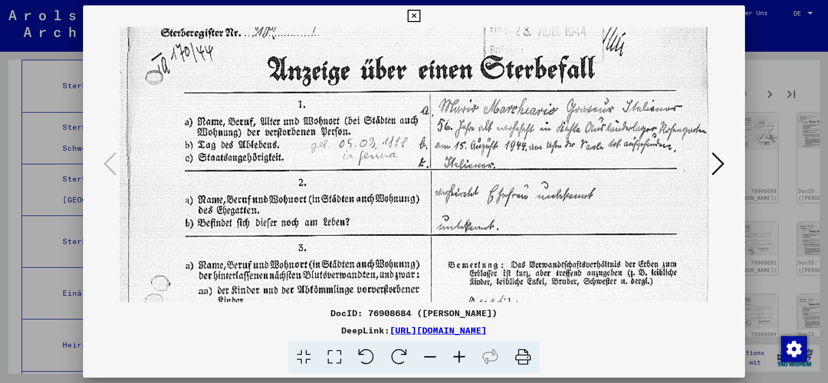
drag, startPoint x: 355, startPoint y: 212, endPoint x: 352, endPoint y: 148, distance: 64.3
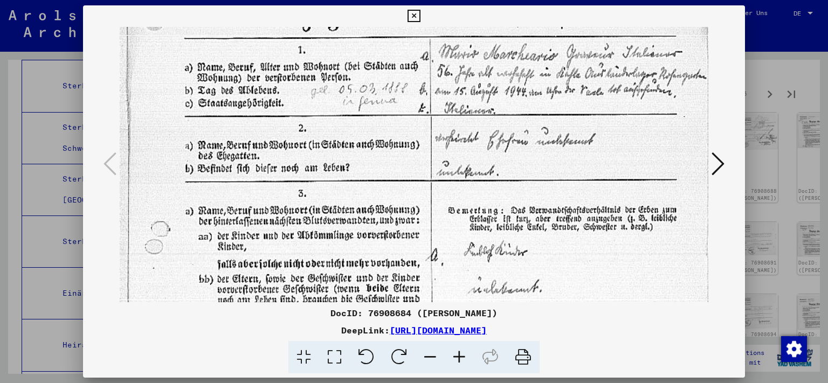
scroll to position [123, 0]
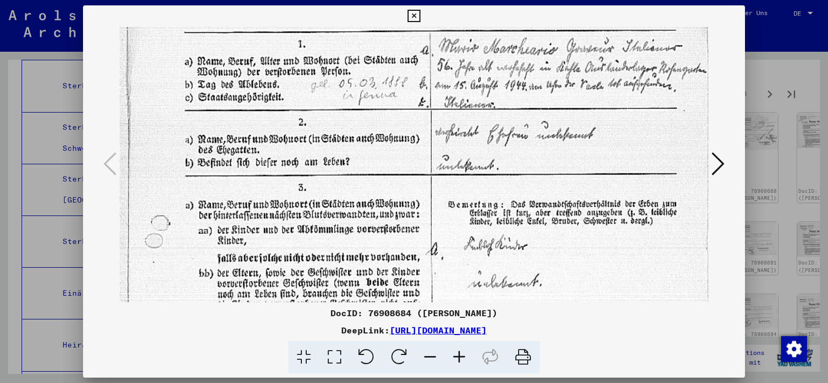
drag, startPoint x: 298, startPoint y: 208, endPoint x: 297, endPoint y: 151, distance: 57.2
click at [297, 151] on img at bounding box center [414, 336] width 589 height 865
click at [719, 172] on icon at bounding box center [718, 164] width 13 height 26
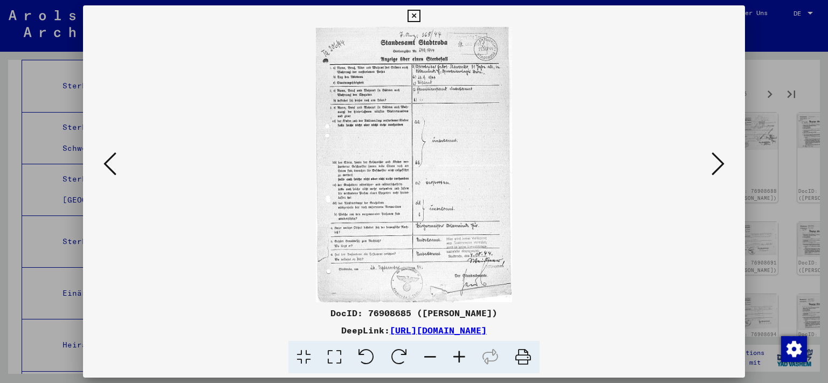
scroll to position [0, 0]
drag, startPoint x: 335, startPoint y: 355, endPoint x: 334, endPoint y: 362, distance: 7.7
click at [335, 355] on icon at bounding box center [334, 357] width 31 height 33
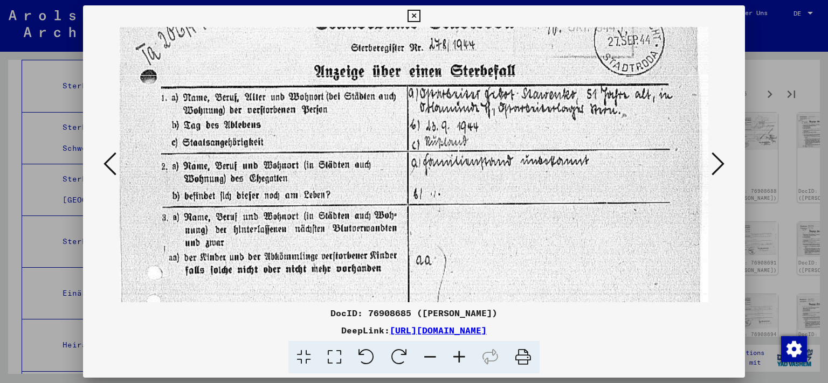
drag, startPoint x: 375, startPoint y: 178, endPoint x: 374, endPoint y: 126, distance: 52.8
click at [374, 126] on img at bounding box center [414, 389] width 589 height 829
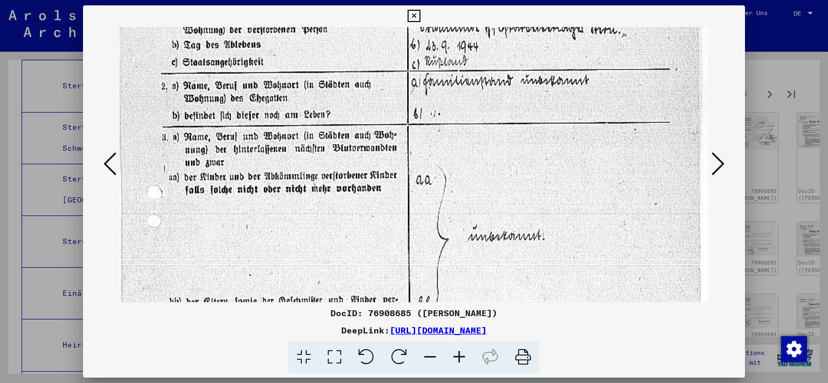
drag, startPoint x: 370, startPoint y: 219, endPoint x: 370, endPoint y: 135, distance: 83.6
click at [370, 136] on img at bounding box center [414, 308] width 589 height 829
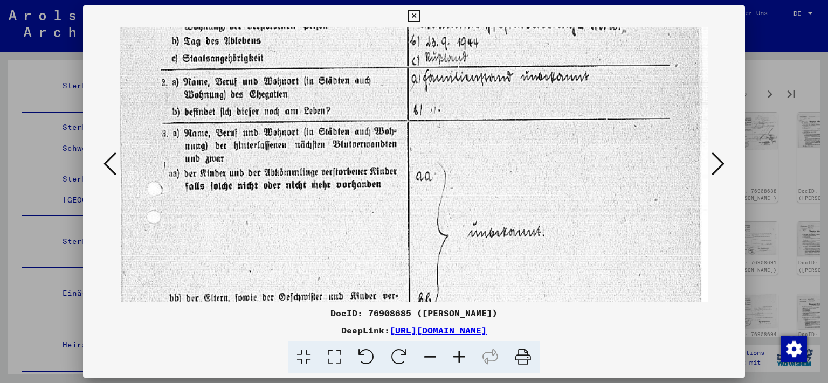
click at [719, 169] on icon at bounding box center [718, 164] width 13 height 26
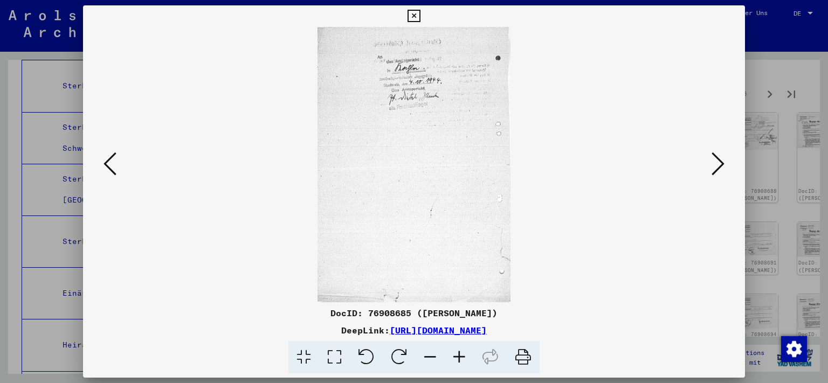
click at [719, 169] on icon at bounding box center [718, 164] width 13 height 26
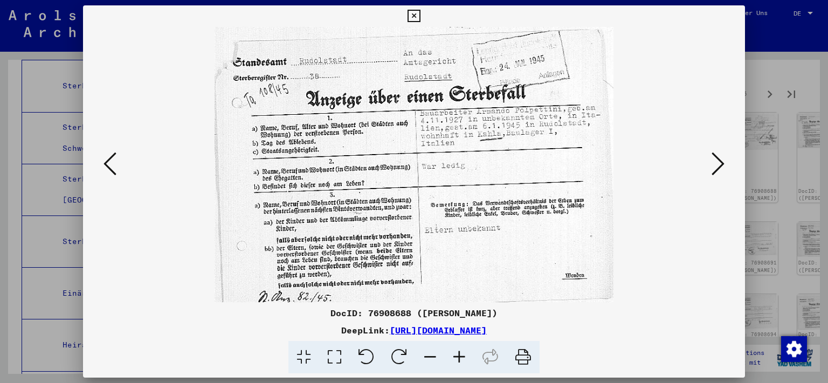
click at [719, 169] on icon at bounding box center [718, 164] width 13 height 26
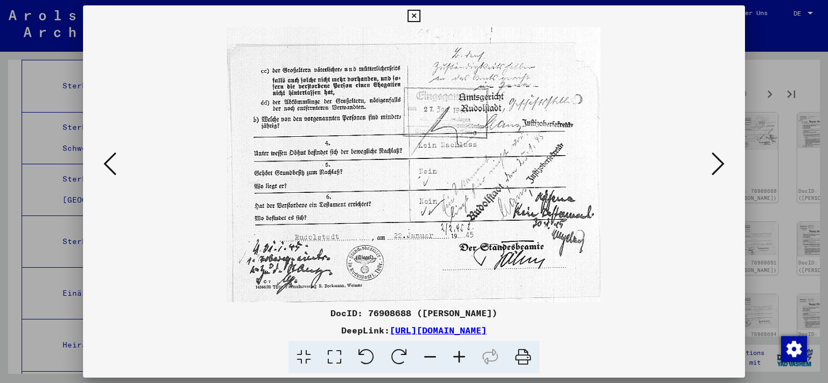
click at [719, 169] on icon at bounding box center [718, 164] width 13 height 26
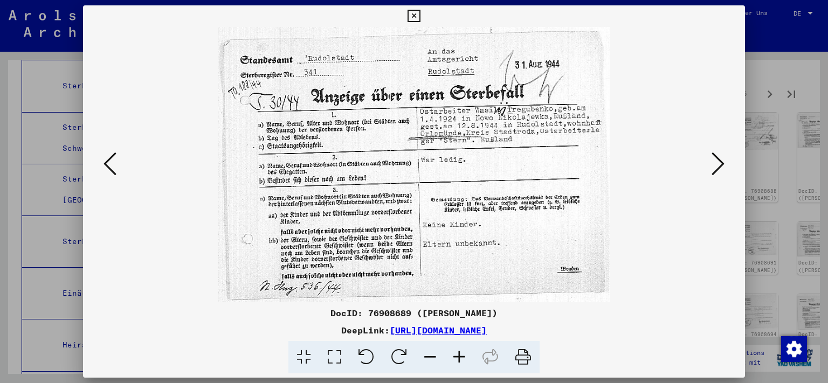
drag, startPoint x: 370, startPoint y: 216, endPoint x: 382, endPoint y: 277, distance: 62.1
click at [382, 277] on img at bounding box center [414, 165] width 589 height 276
click at [719, 170] on icon at bounding box center [718, 164] width 13 height 26
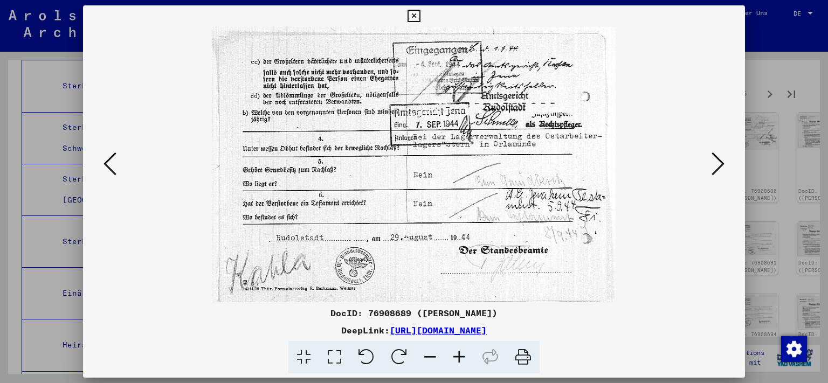
click at [718, 170] on icon at bounding box center [718, 164] width 13 height 26
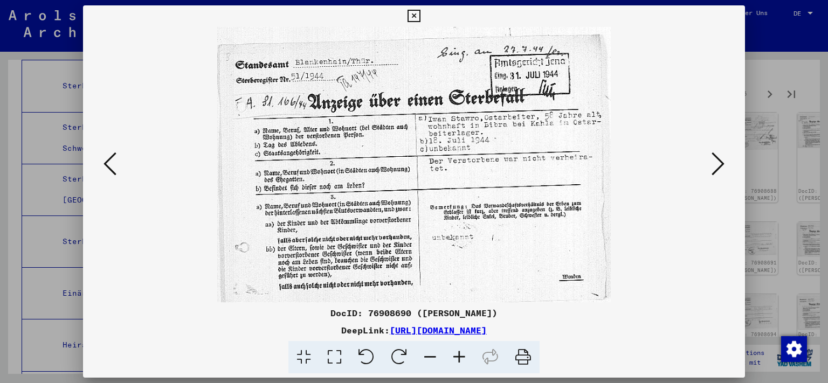
click at [720, 168] on icon at bounding box center [718, 164] width 13 height 26
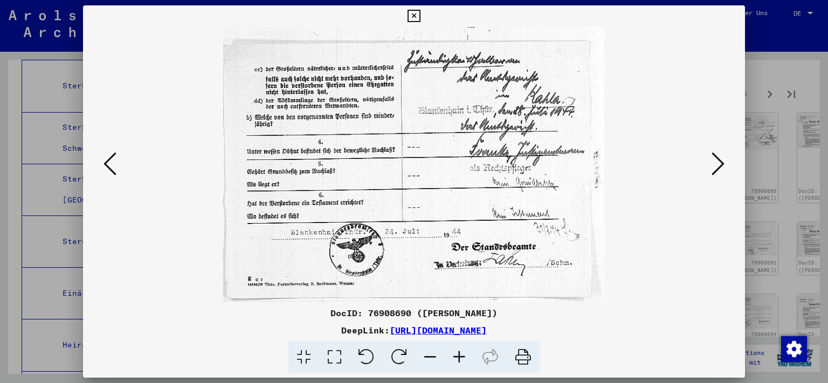
click at [720, 168] on icon at bounding box center [718, 164] width 13 height 26
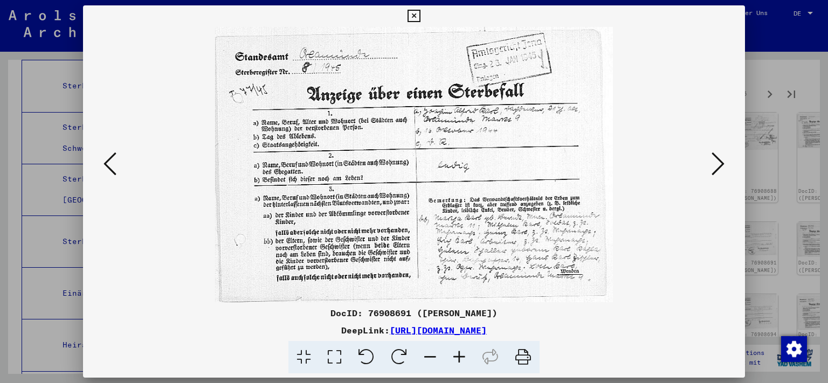
click at [720, 168] on icon at bounding box center [718, 164] width 13 height 26
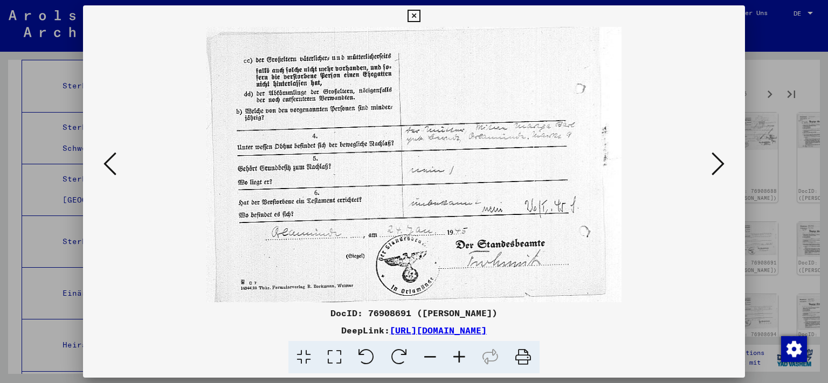
click at [720, 168] on icon at bounding box center [718, 164] width 13 height 26
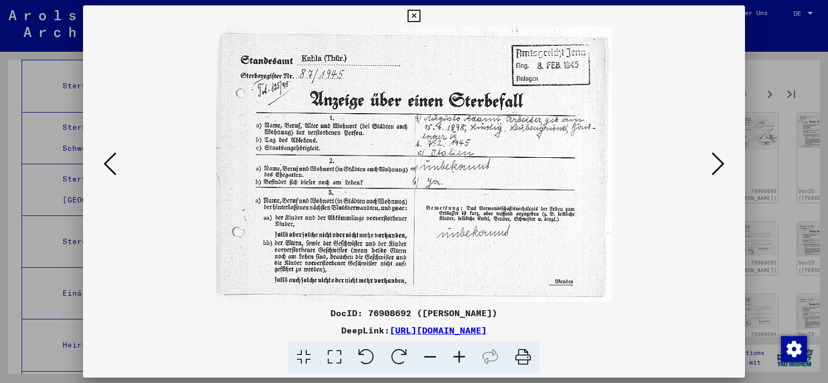
click at [720, 168] on icon at bounding box center [718, 164] width 13 height 26
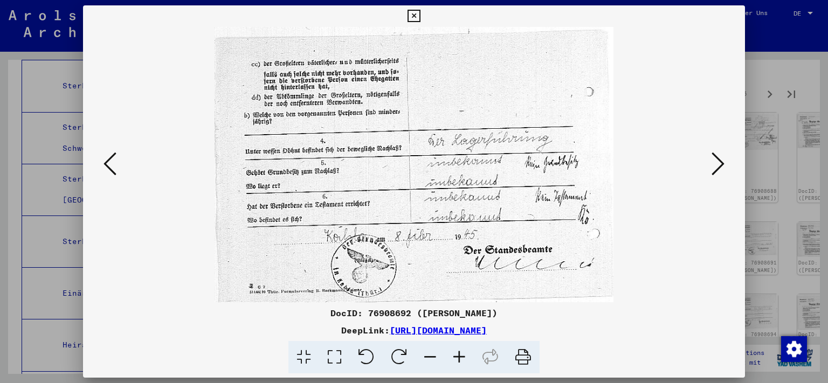
click at [720, 168] on icon at bounding box center [718, 164] width 13 height 26
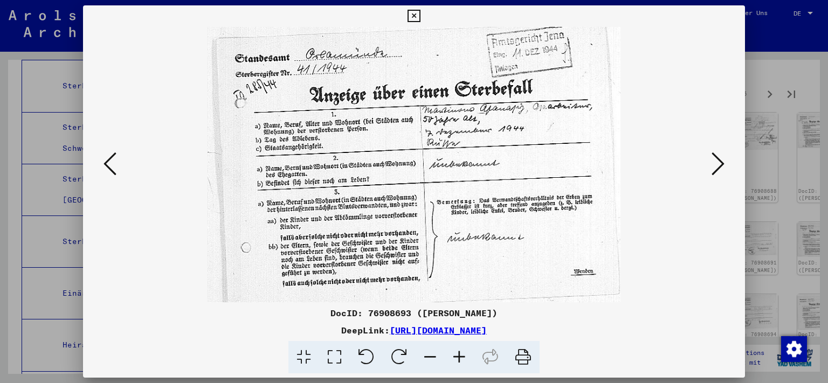
click at [720, 168] on icon at bounding box center [718, 164] width 13 height 26
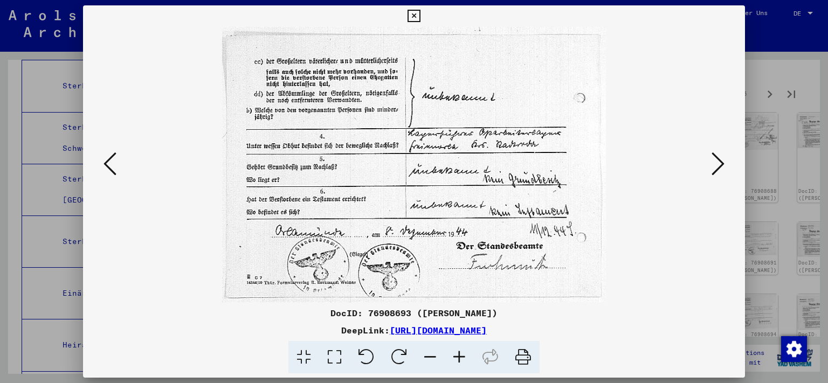
click at [720, 168] on icon at bounding box center [718, 164] width 13 height 26
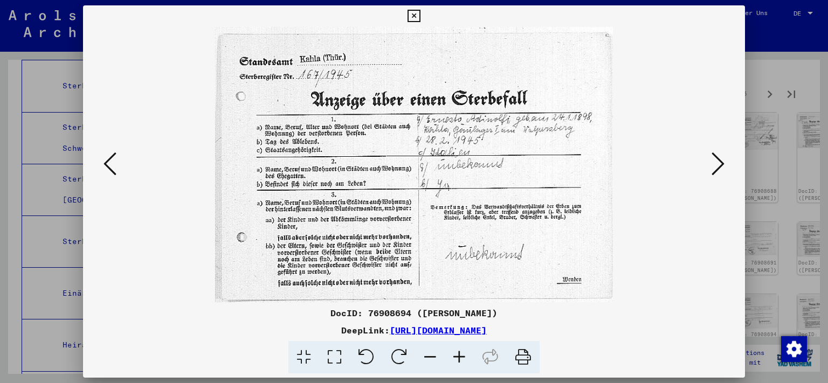
click at [720, 168] on icon at bounding box center [718, 164] width 13 height 26
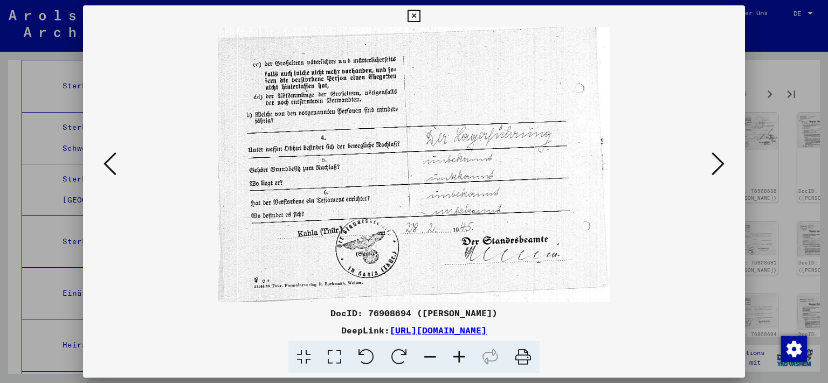
click at [420, 20] on icon at bounding box center [414, 16] width 12 height 13
